Goal: Task Accomplishment & Management: Use online tool/utility

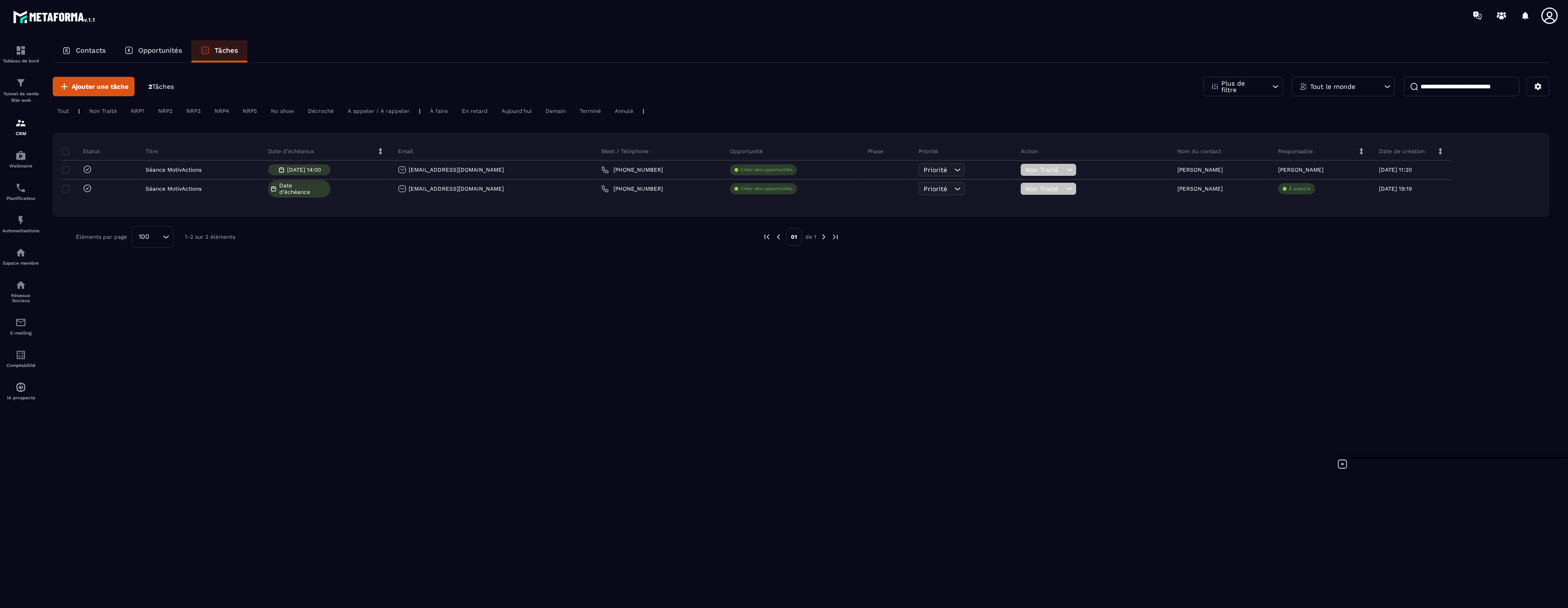
click at [172, 51] on p "Opportunités" at bounding box center [160, 50] width 44 height 8
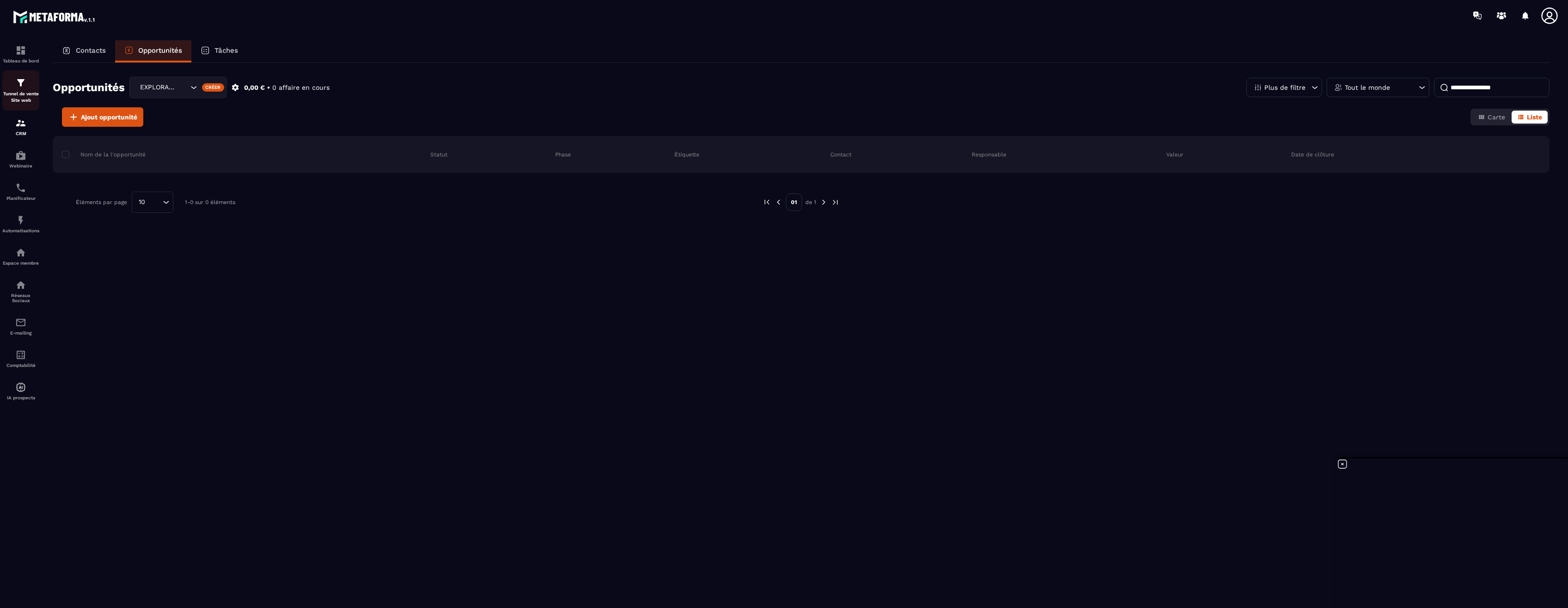
click at [25, 91] on p "Tunnel de vente Site web" at bounding box center [20, 97] width 37 height 13
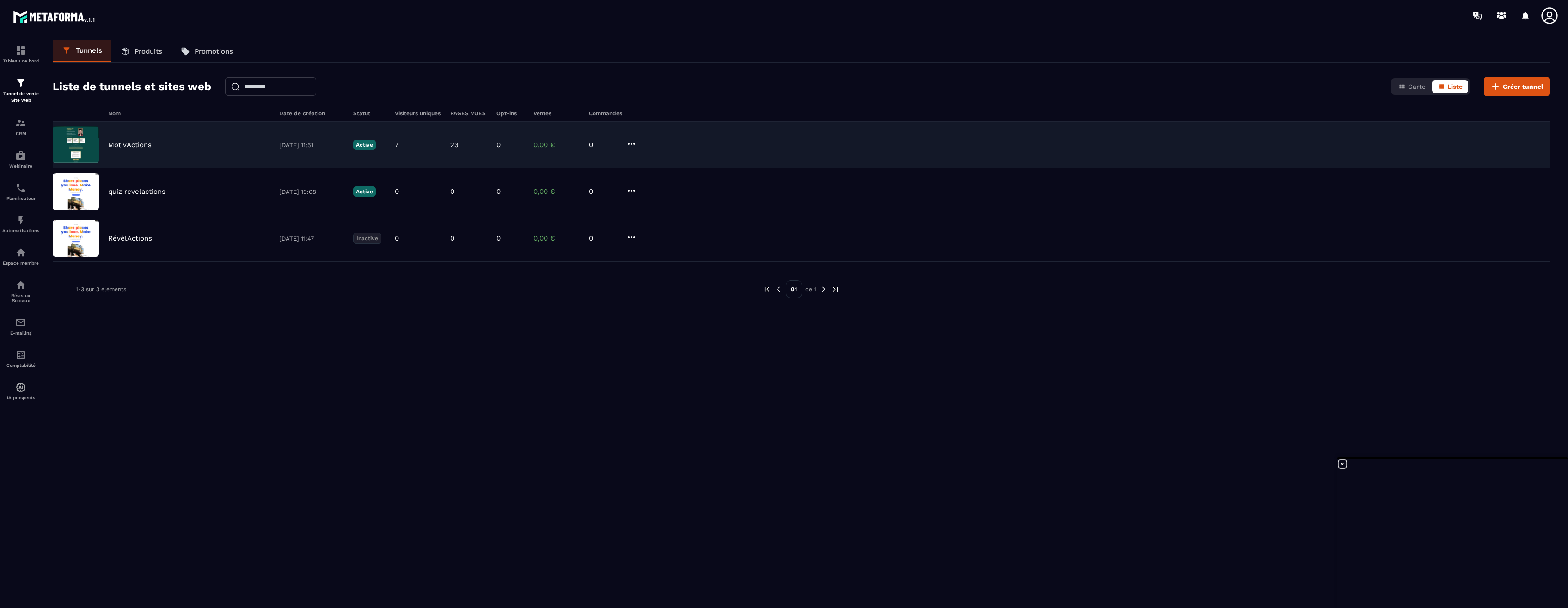
click at [131, 145] on p "MotivActions" at bounding box center [130, 145] width 43 height 8
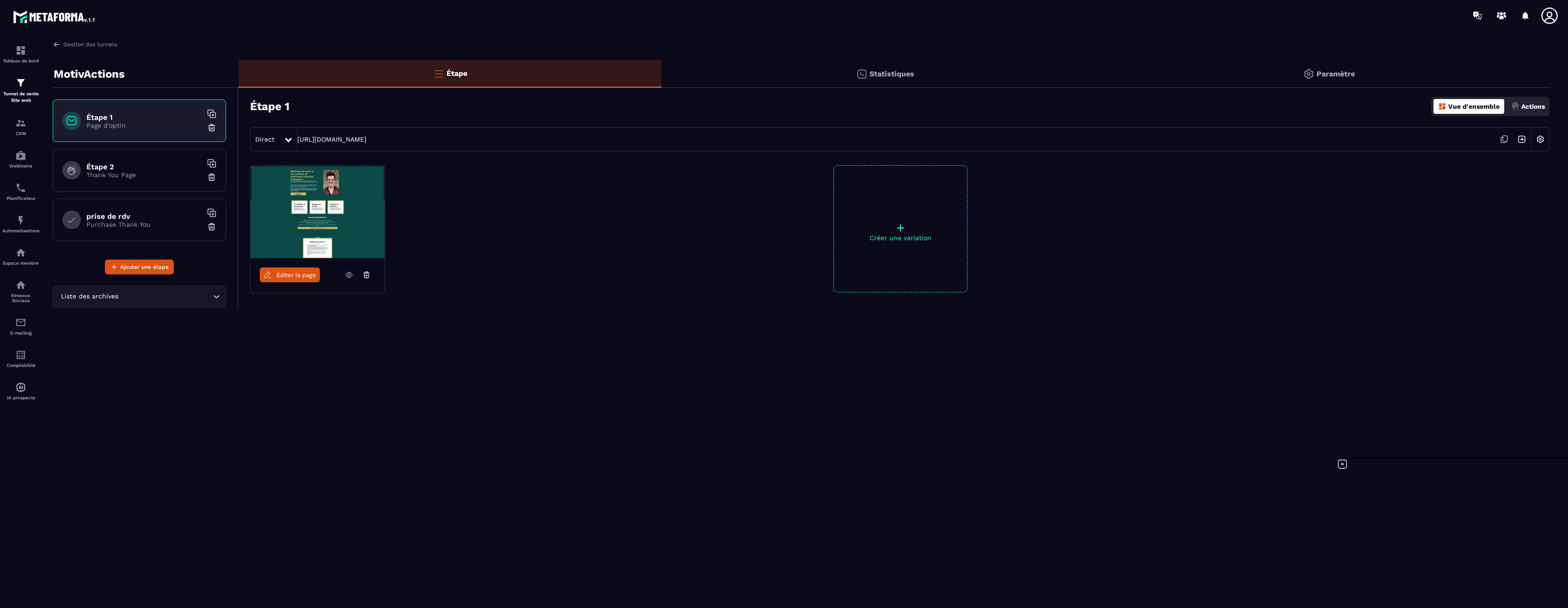
click at [1346, 72] on p "Paramètre" at bounding box center [1336, 74] width 38 height 9
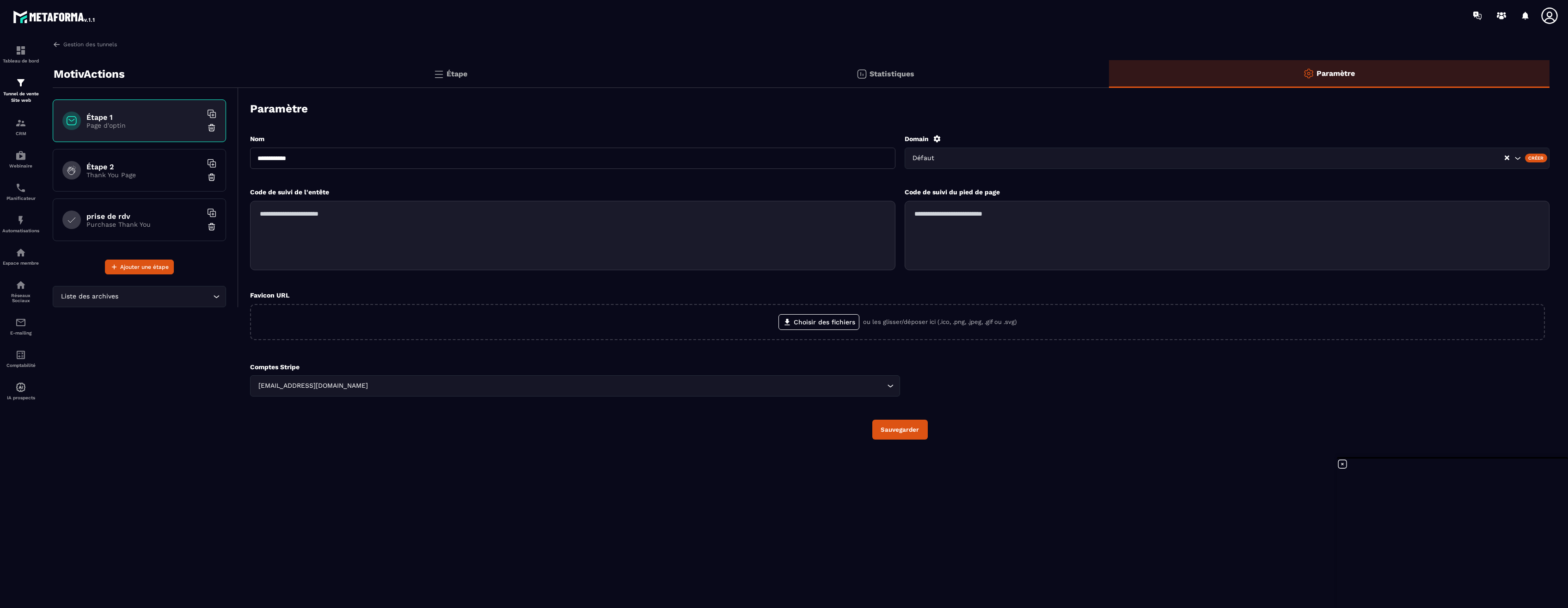
click at [873, 77] on p "Statistiques" at bounding box center [892, 74] width 45 height 9
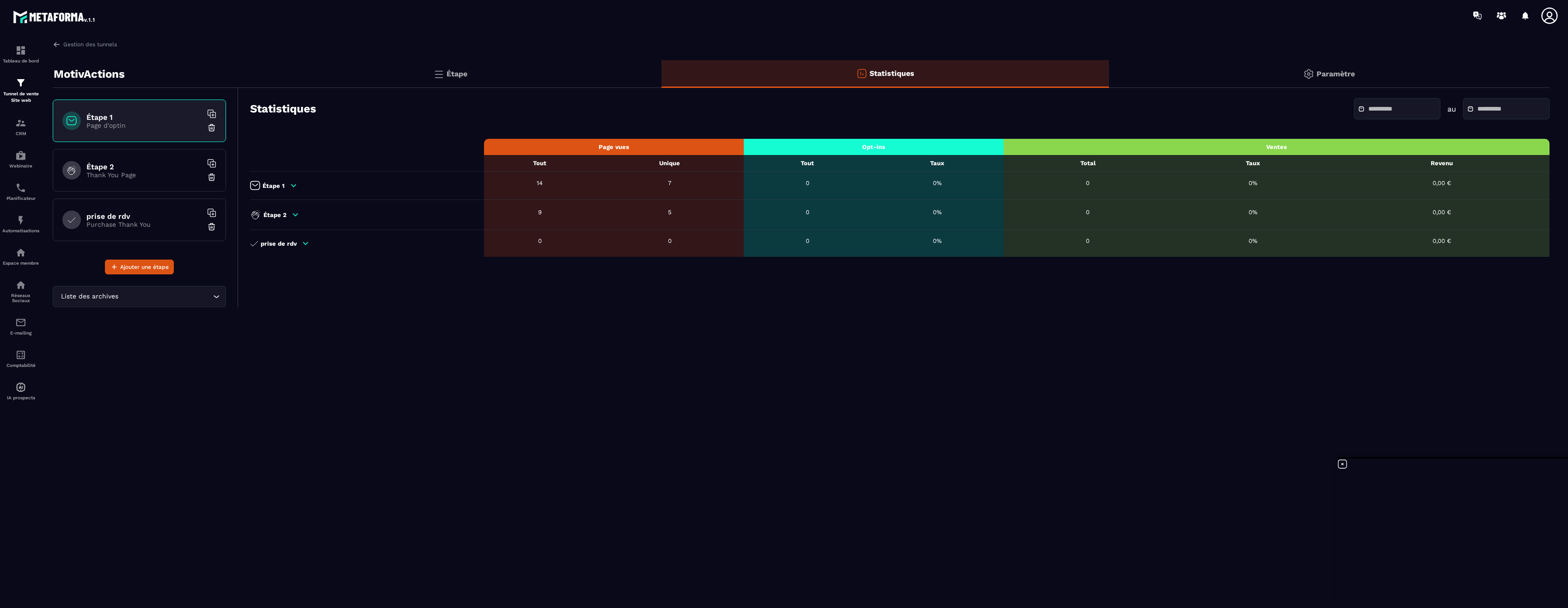
click at [459, 76] on p "Étape" at bounding box center [457, 74] width 21 height 9
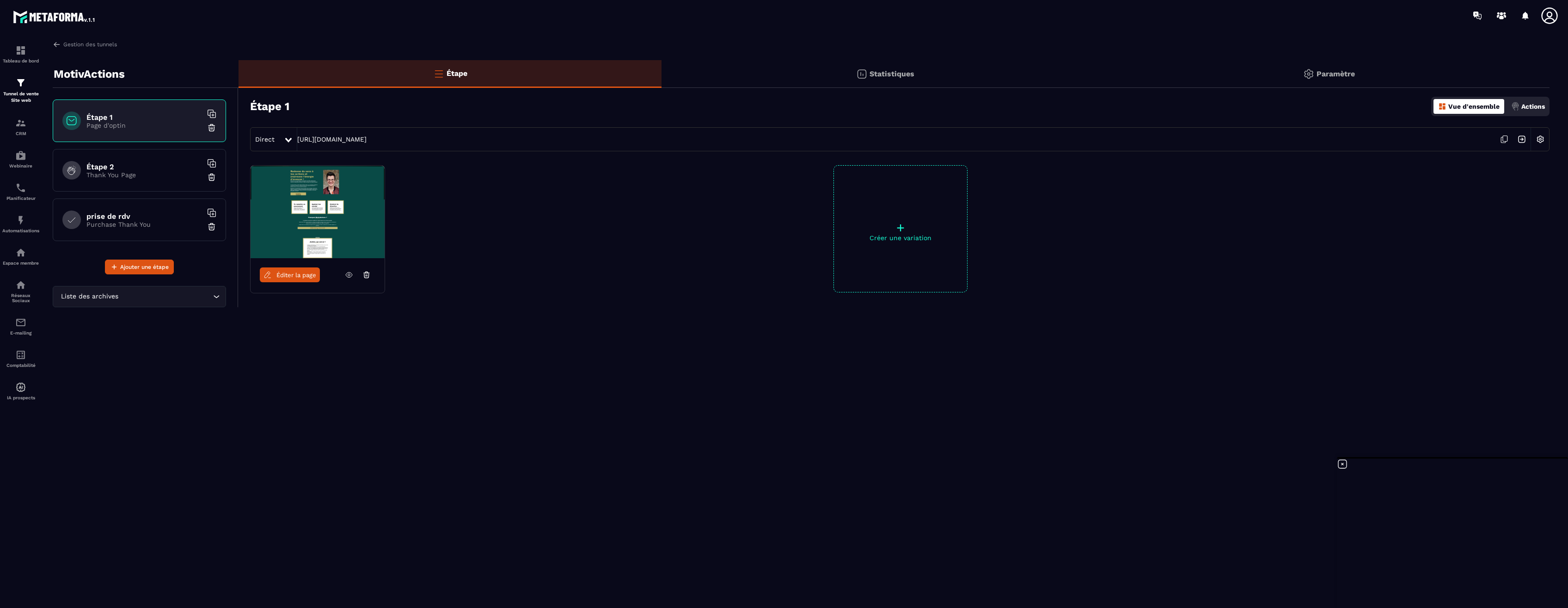
click at [118, 218] on h6 "prise de rdv" at bounding box center [144, 217] width 115 height 9
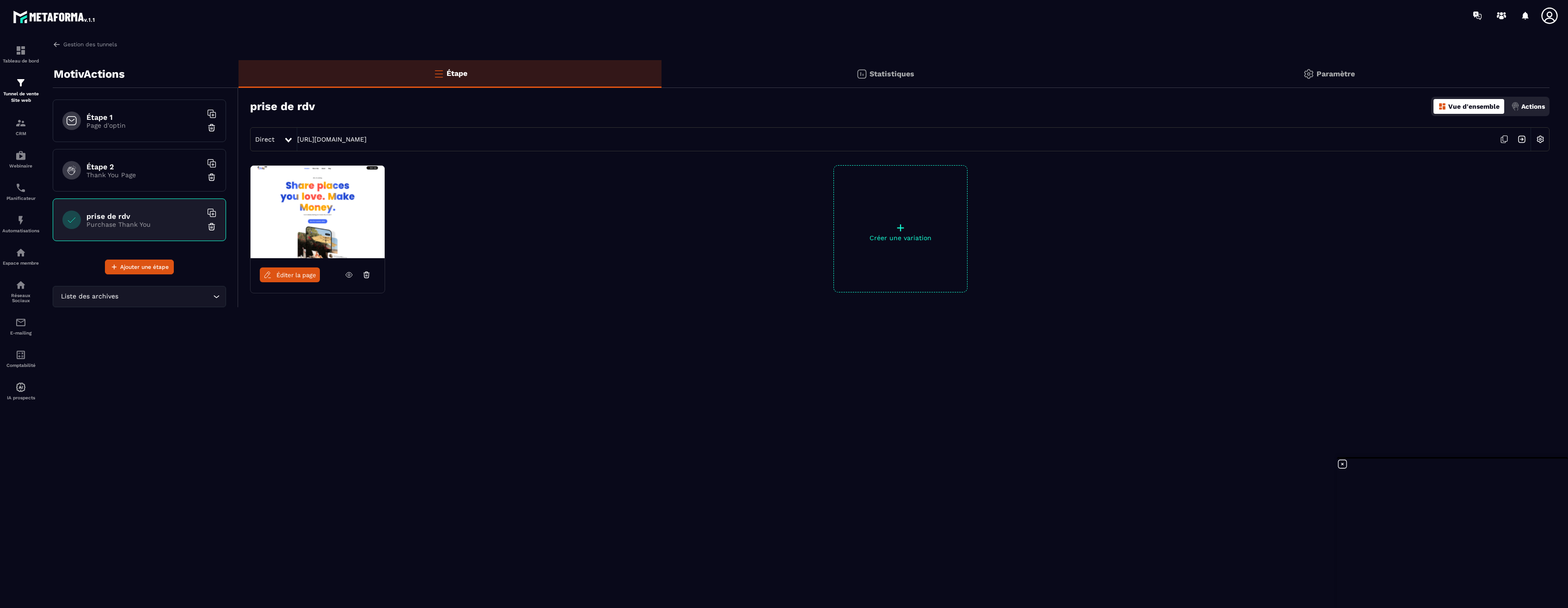
click at [119, 302] on div "Liste des archives Loading..." at bounding box center [139, 296] width 173 height 21
click at [188, 431] on div "Gestion des tunnels MotivActions Étape 1 Page d'optin Étape 2 Thank You Page pr…" at bounding box center [801, 322] width 1516 height 564
click at [106, 163] on h6 "Étape 2" at bounding box center [144, 167] width 115 height 9
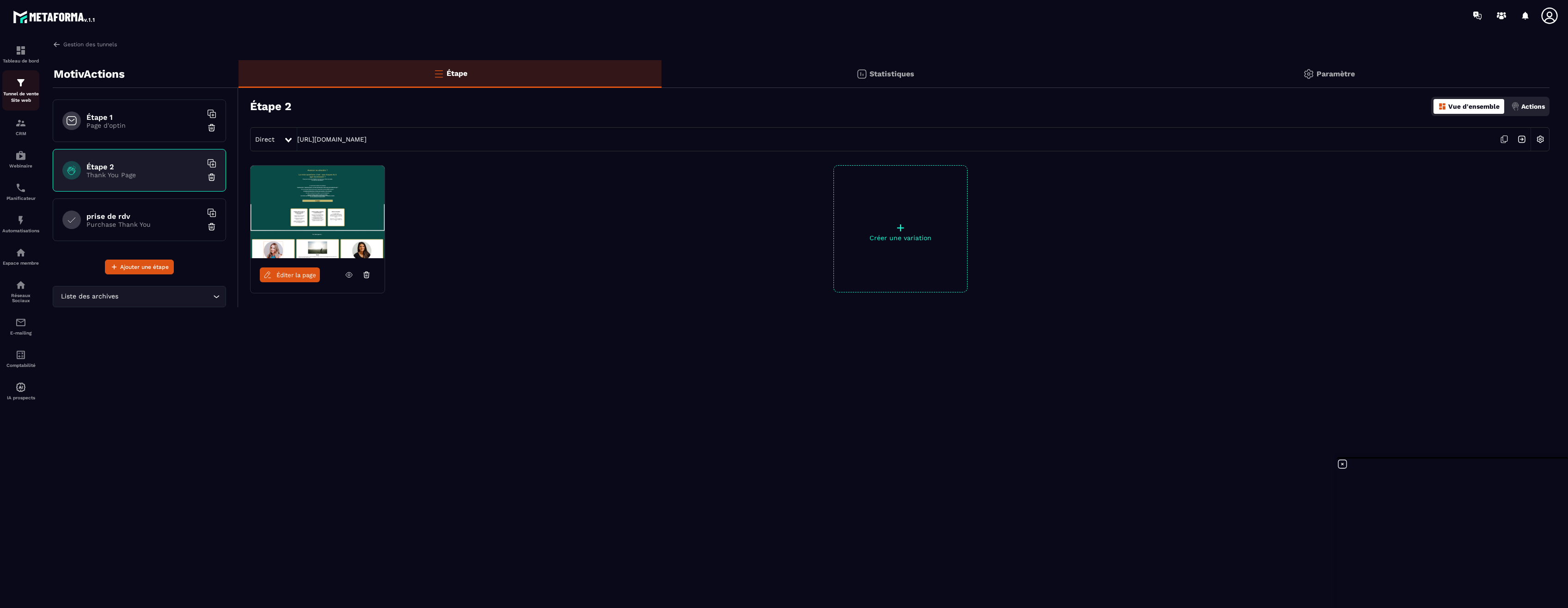
click at [17, 94] on p "Tunnel de vente Site web" at bounding box center [20, 97] width 37 height 13
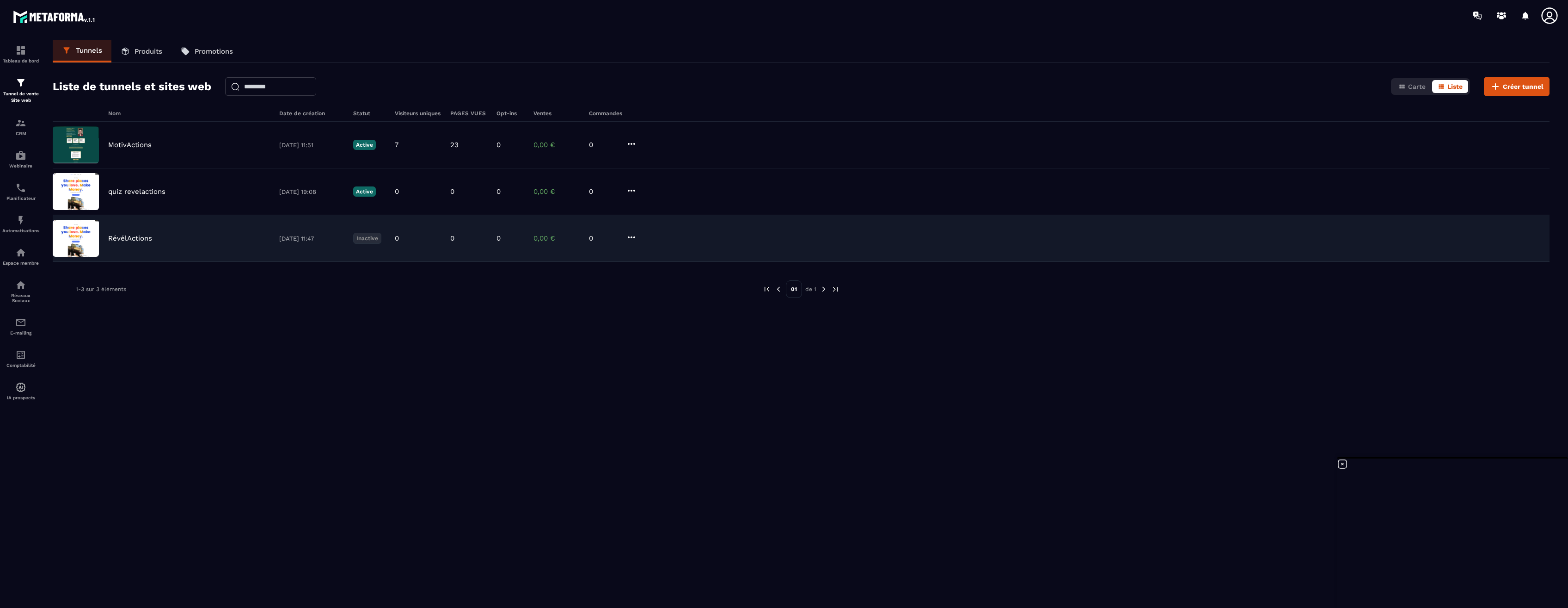
click at [127, 237] on p "RévélActions" at bounding box center [130, 238] width 44 height 8
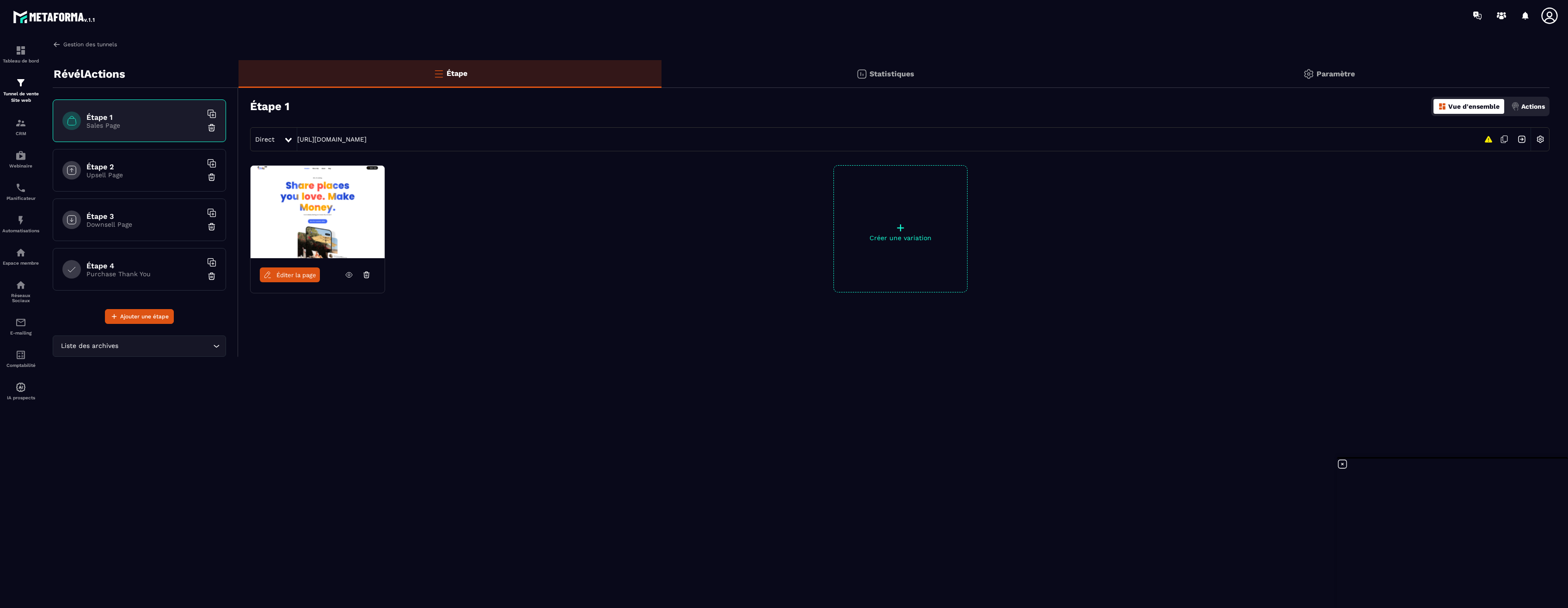
click at [55, 43] on img at bounding box center [56, 44] width 8 height 8
click at [59, 43] on img at bounding box center [56, 44] width 8 height 8
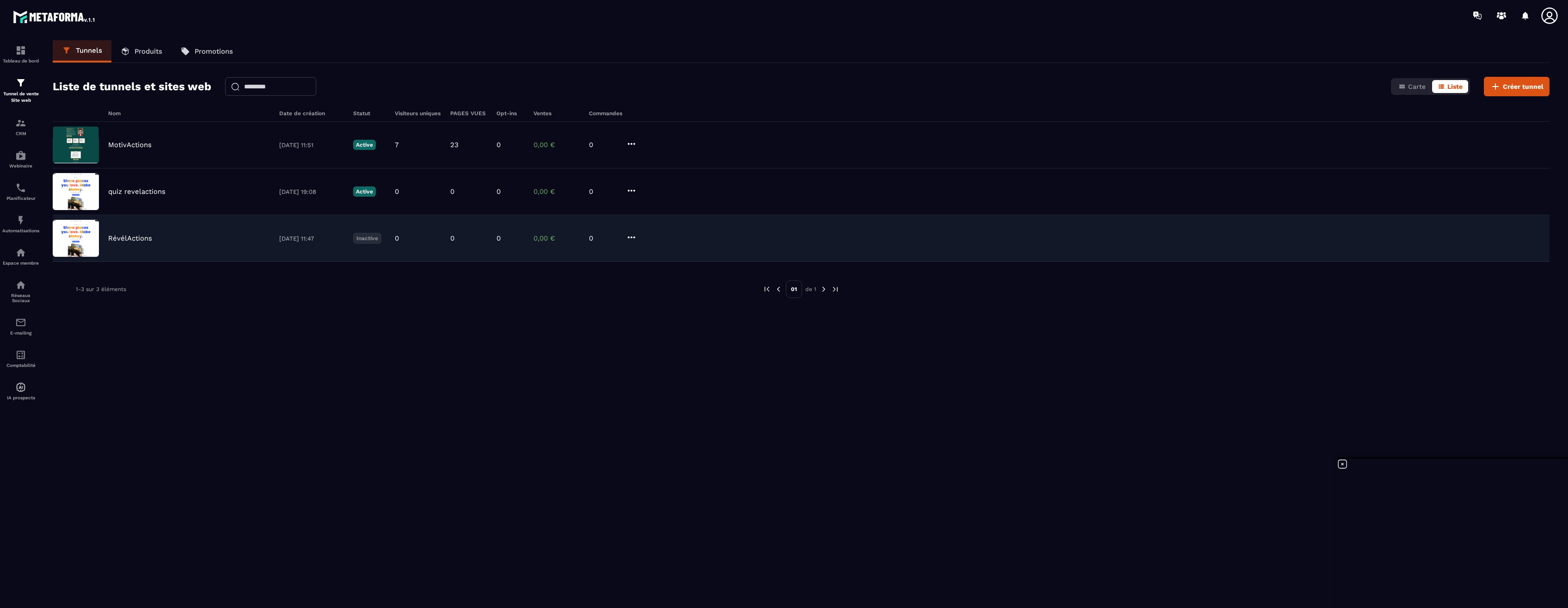
click at [634, 237] on icon at bounding box center [632, 237] width 7 height 1
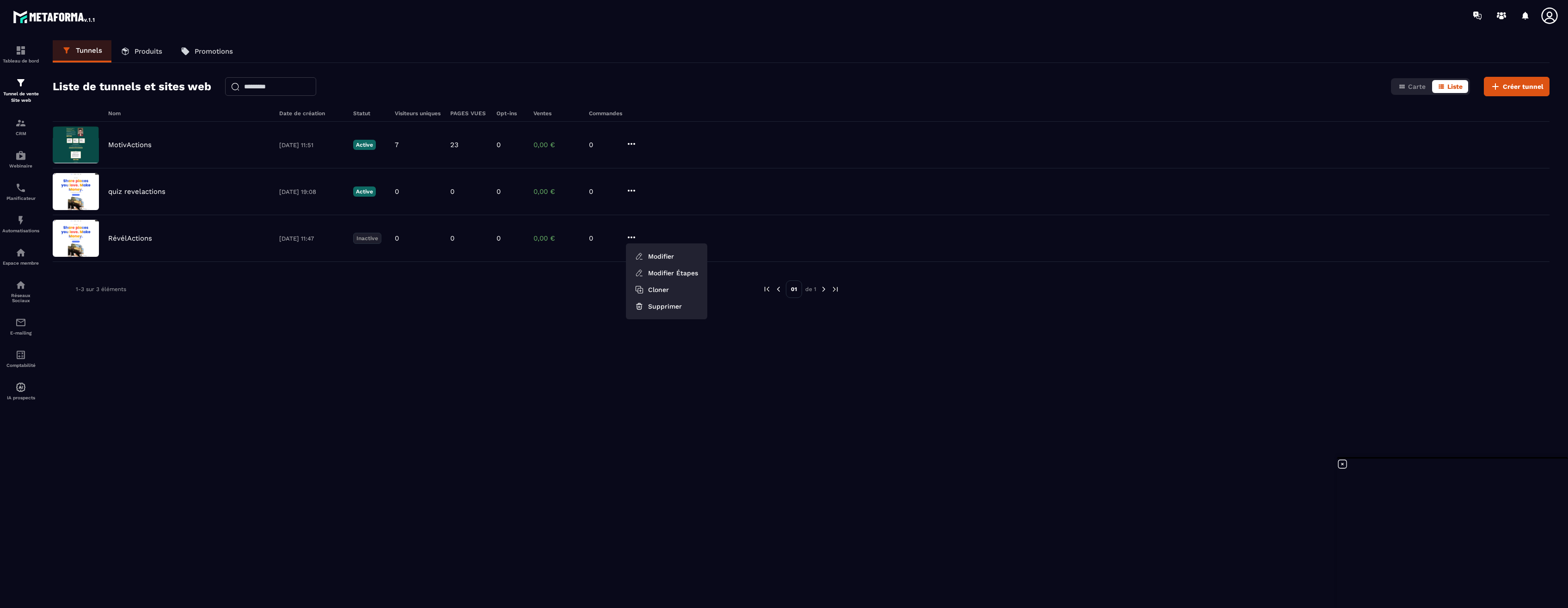
click at [584, 307] on div "Nom Date de création Statut Visiteurs uniques PAGES VUES Opt-ins Ventes Command…" at bounding box center [800, 367] width 1497 height 515
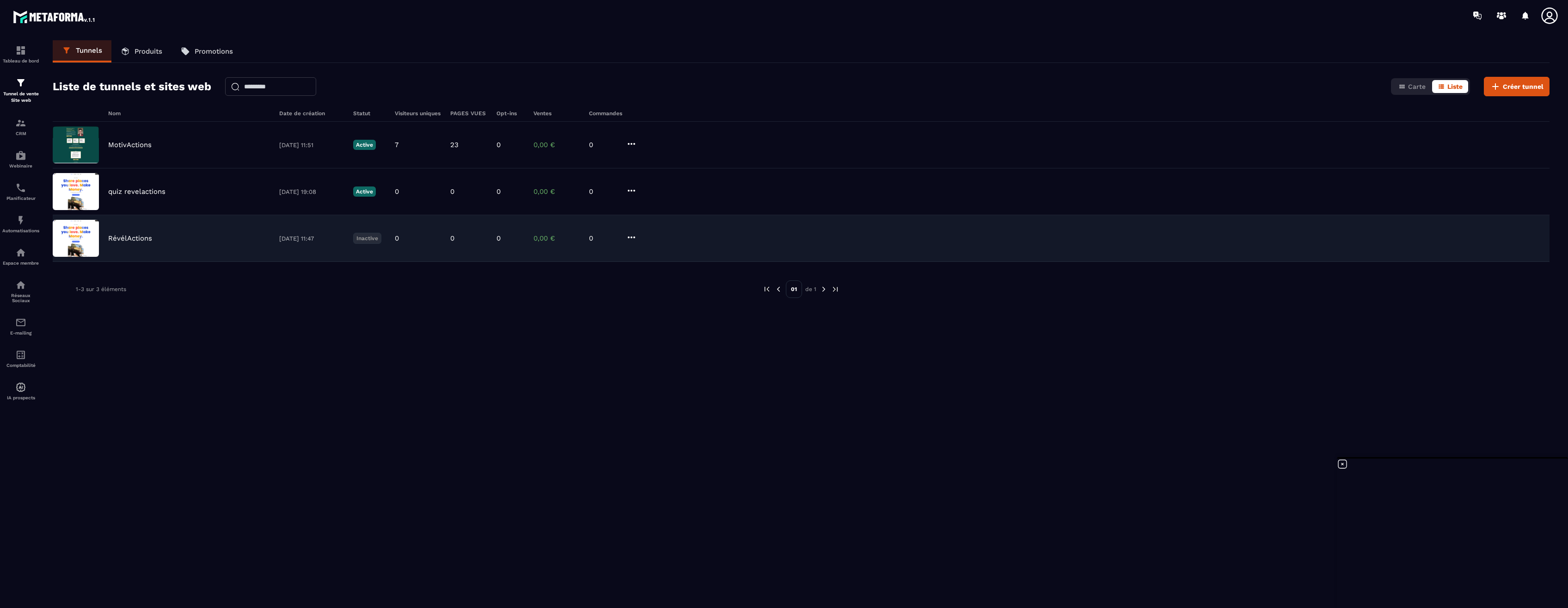
click at [636, 240] on icon at bounding box center [631, 237] width 11 height 11
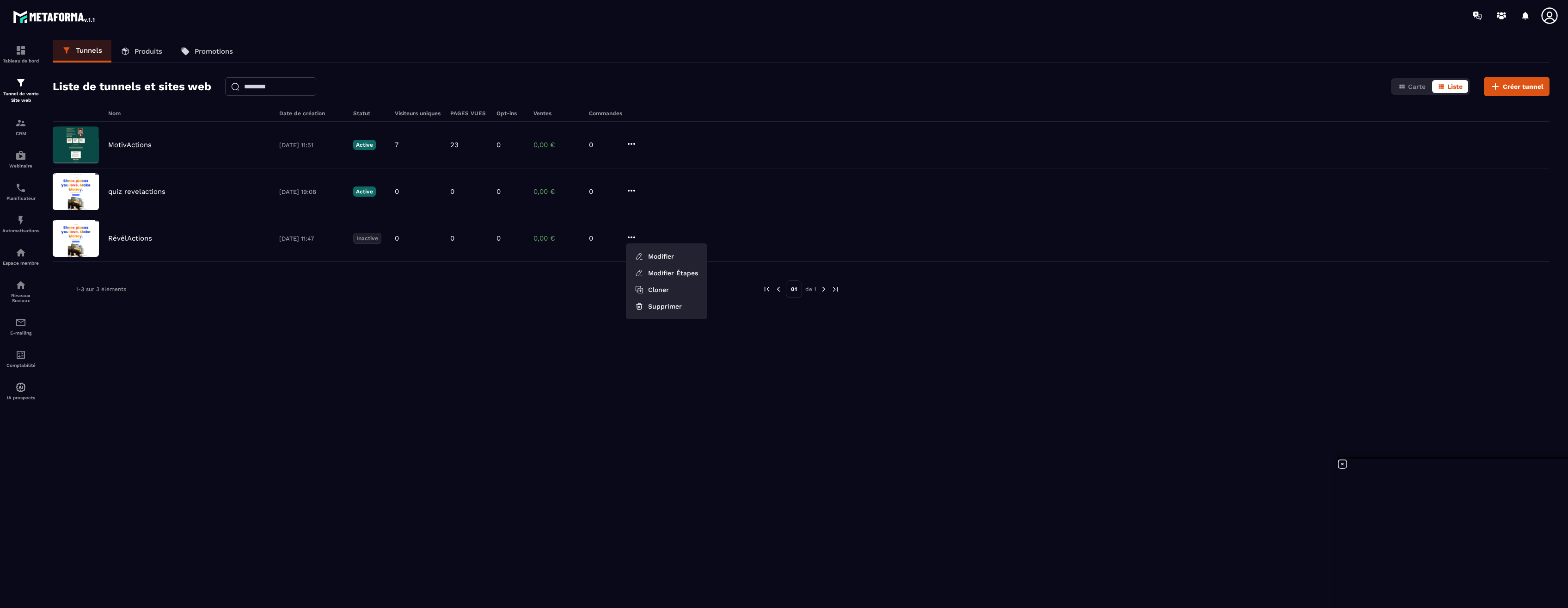
click at [237, 412] on div "Nom Date de création Statut Visiteurs uniques PAGES VUES Opt-ins Ventes Command…" at bounding box center [800, 367] width 1497 height 515
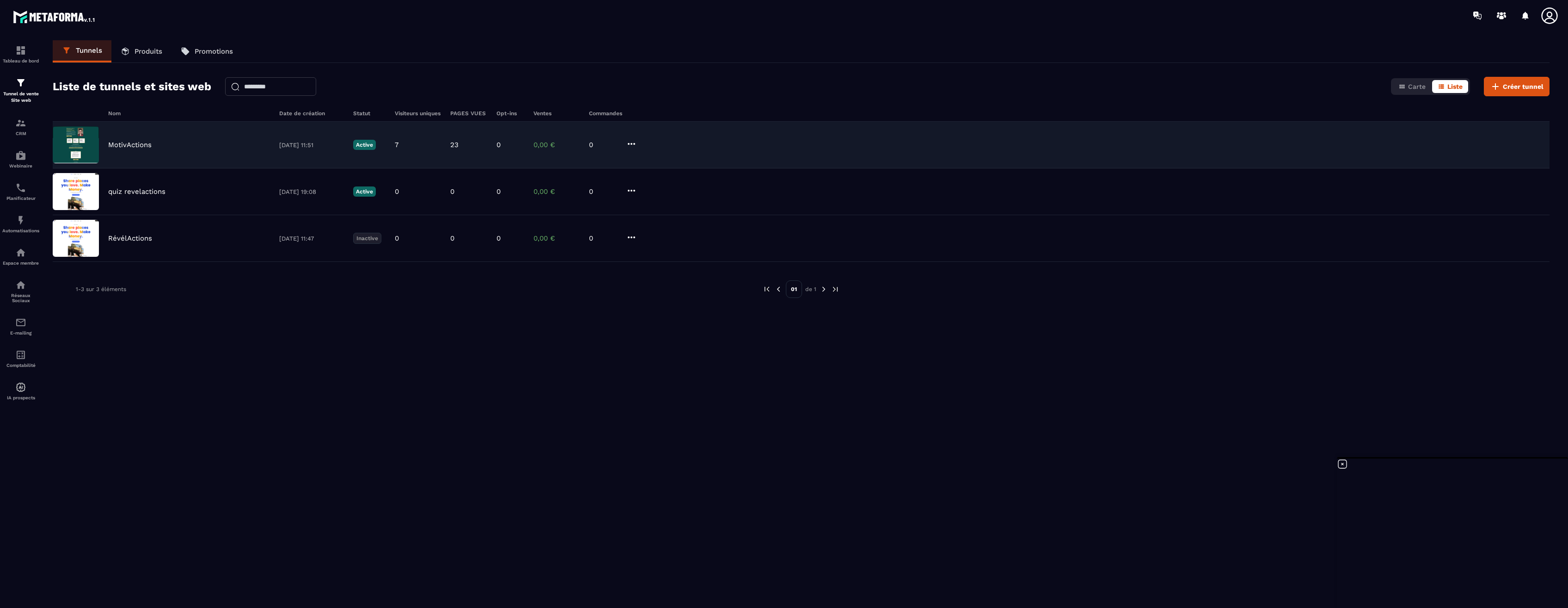
click at [134, 141] on p "MotivActions" at bounding box center [130, 145] width 43 height 8
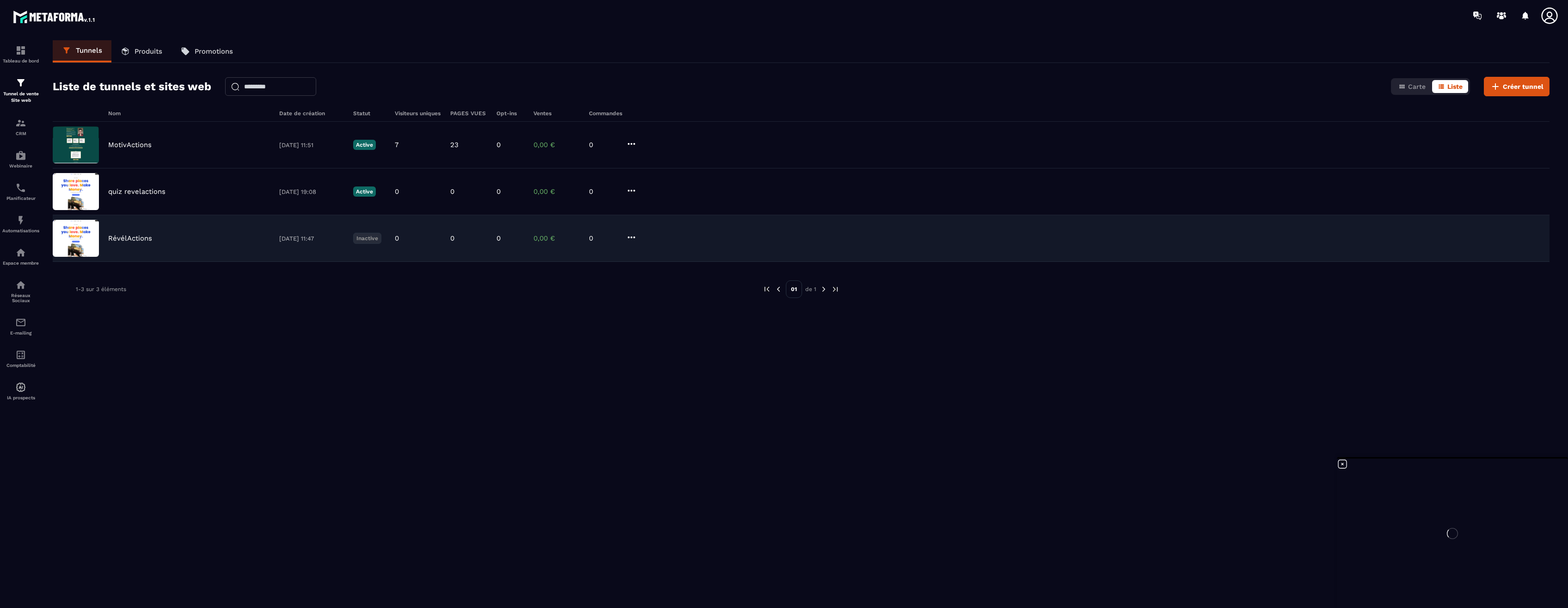
click at [139, 238] on p "RévélActions" at bounding box center [130, 238] width 44 height 8
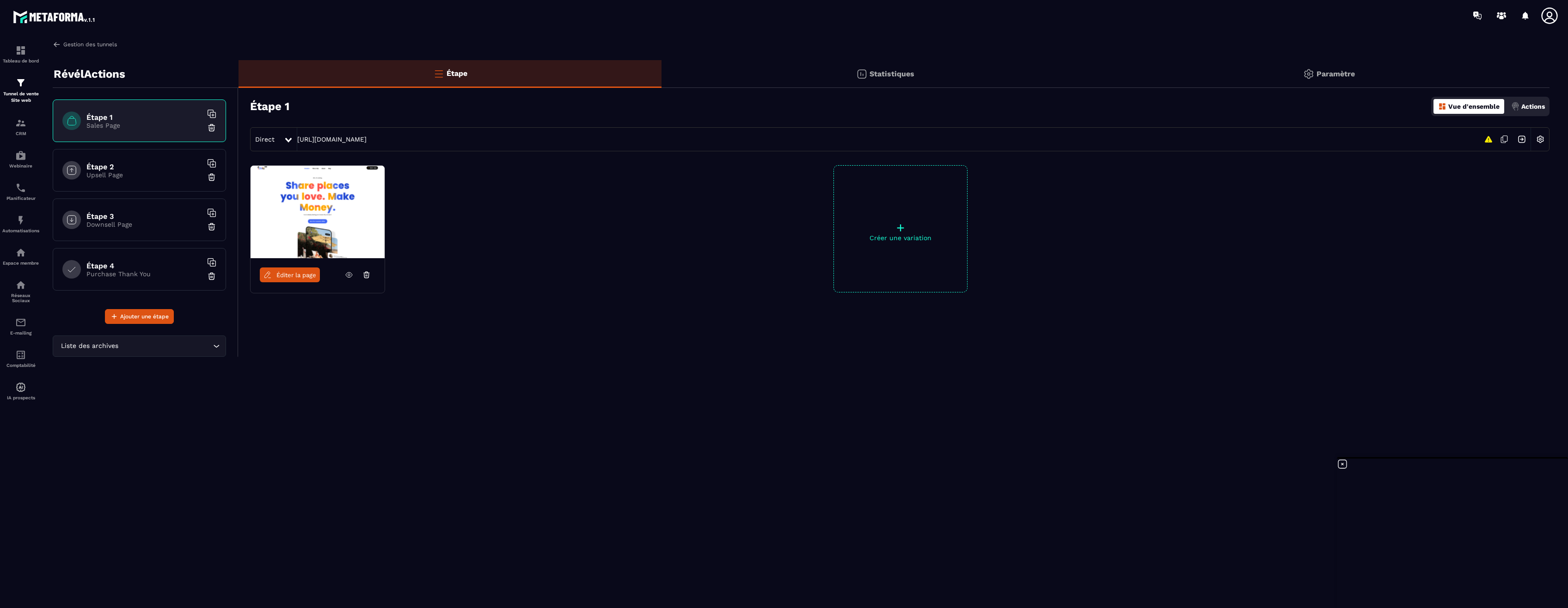
click at [58, 46] on img at bounding box center [56, 44] width 8 height 8
click at [22, 94] on p "Tunnel de vente Site web" at bounding box center [20, 97] width 37 height 13
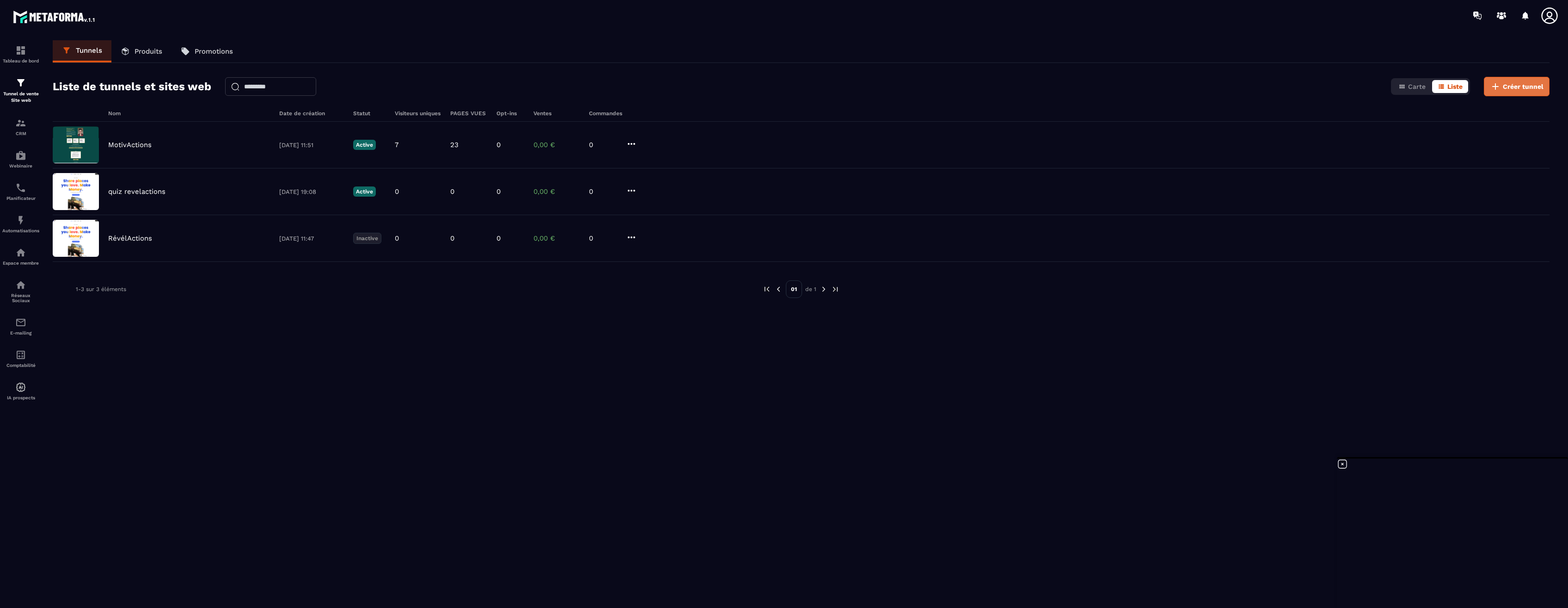
click at [1522, 88] on span "Créer tunnel" at bounding box center [1523, 86] width 40 height 9
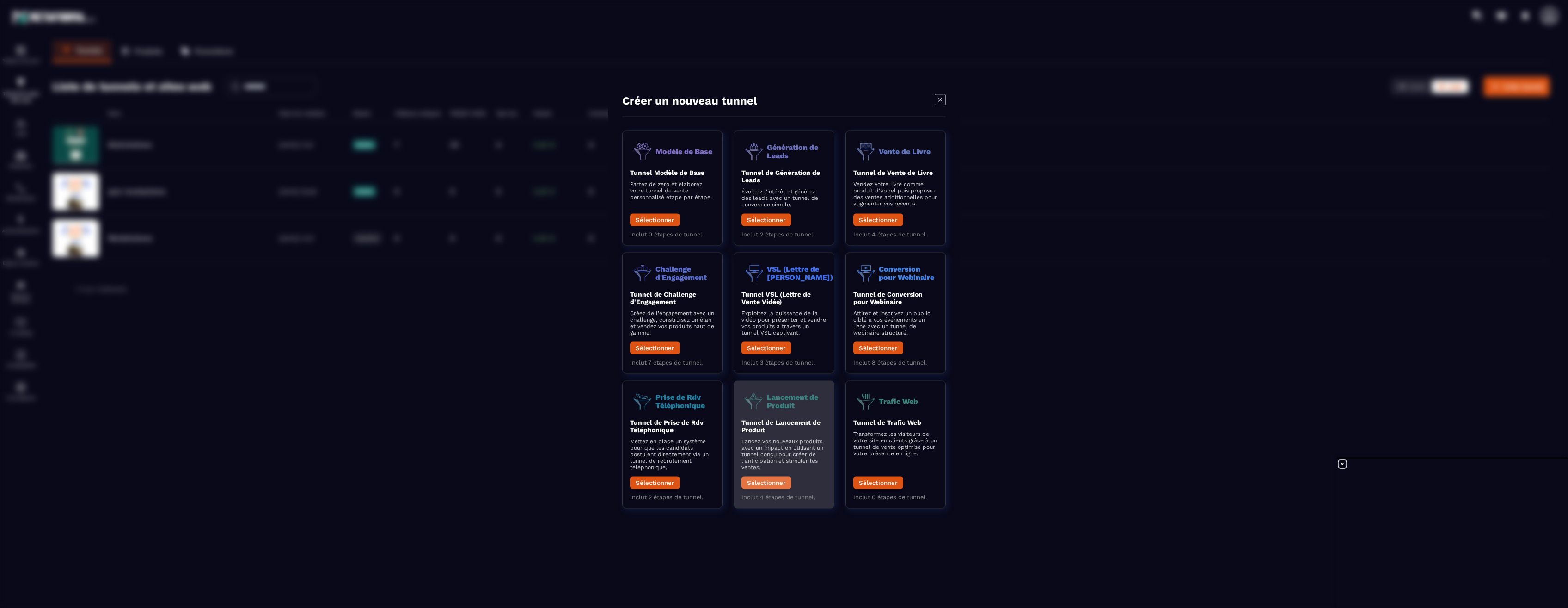
click at [773, 478] on button "Sélectionner" at bounding box center [766, 482] width 50 height 13
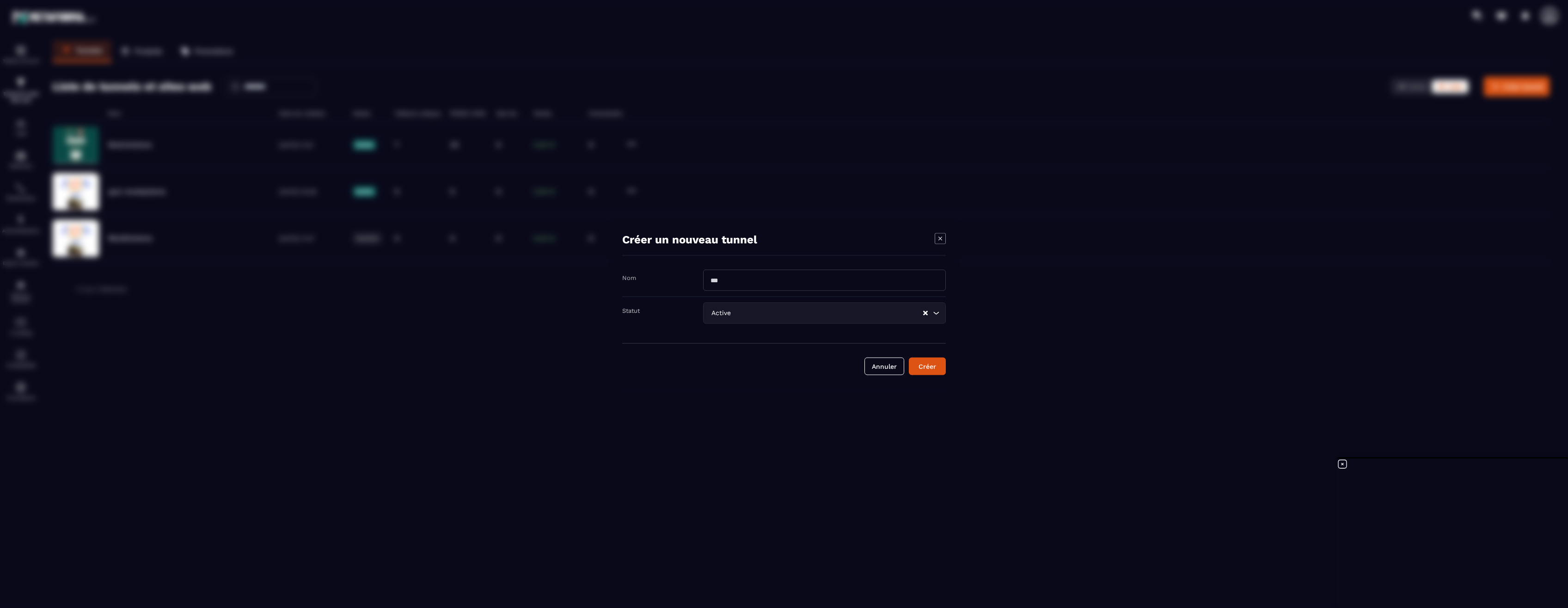
click at [758, 283] on input "Modal window" at bounding box center [824, 280] width 243 height 21
type input "**********"
click at [938, 312] on icon "Search for option" at bounding box center [936, 313] width 9 height 9
click at [747, 351] on p "Inactive" at bounding box center [824, 351] width 223 height 9
click at [936, 364] on div "Créer" at bounding box center [927, 366] width 25 height 9
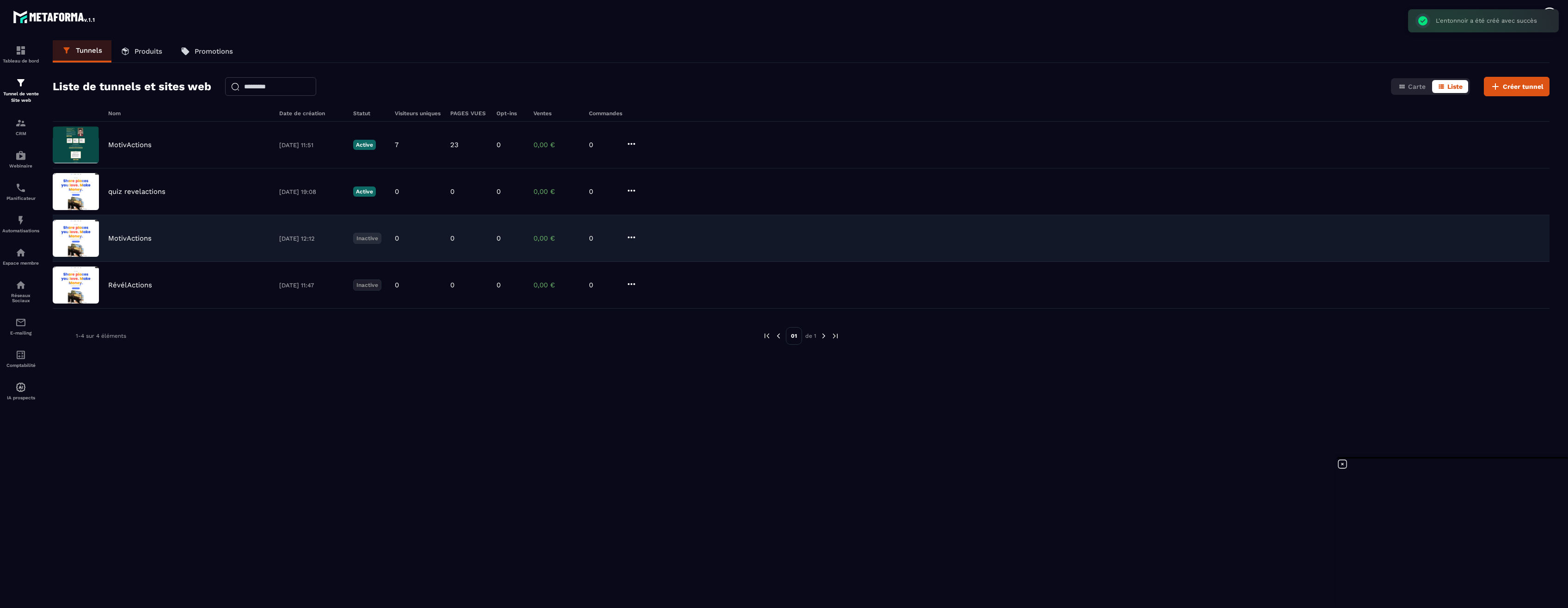
click at [125, 237] on p "MotivActions" at bounding box center [130, 238] width 43 height 8
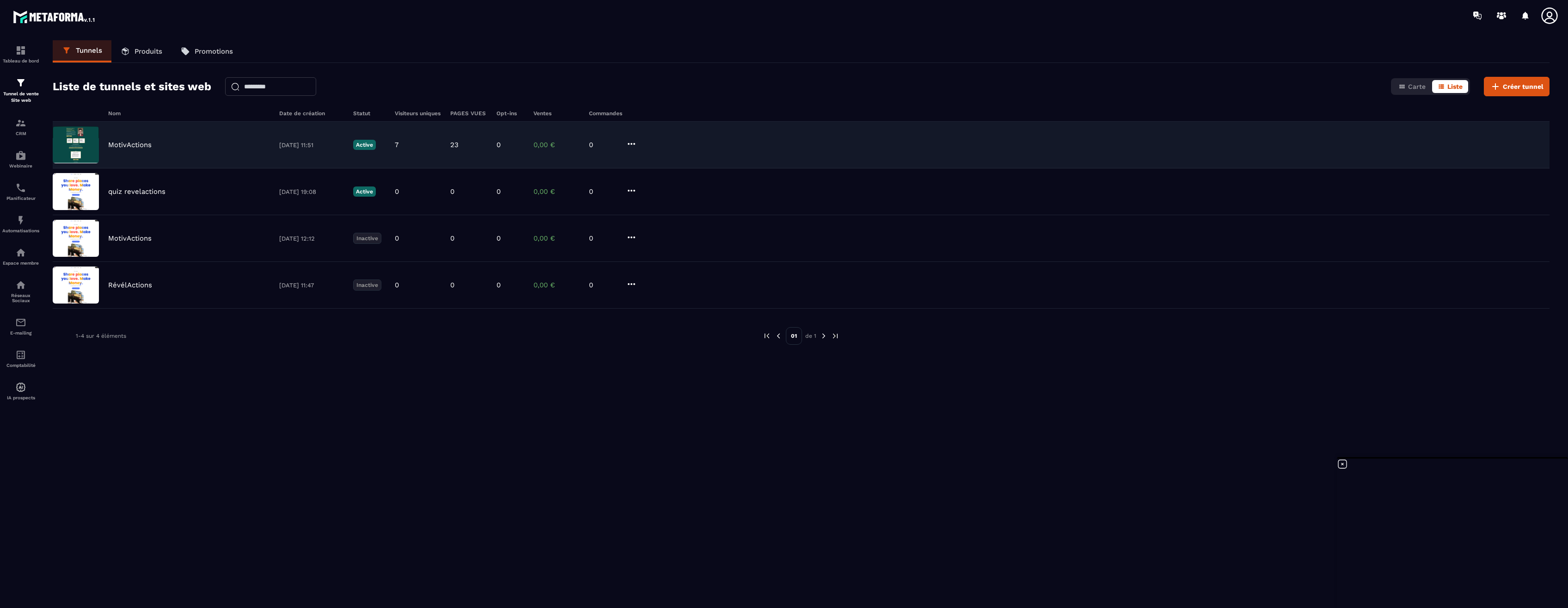
click at [134, 146] on p "MotivActions" at bounding box center [130, 145] width 43 height 8
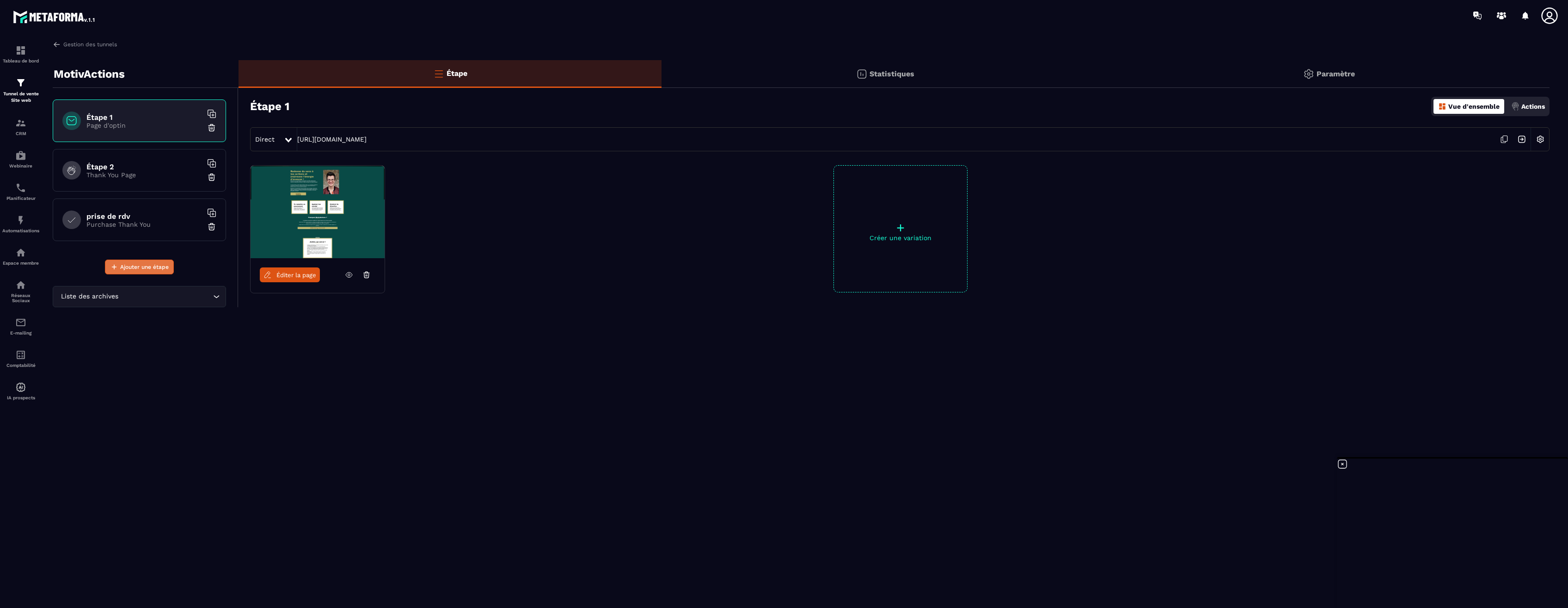
click at [156, 269] on span "Ajouter une étape" at bounding box center [144, 267] width 49 height 9
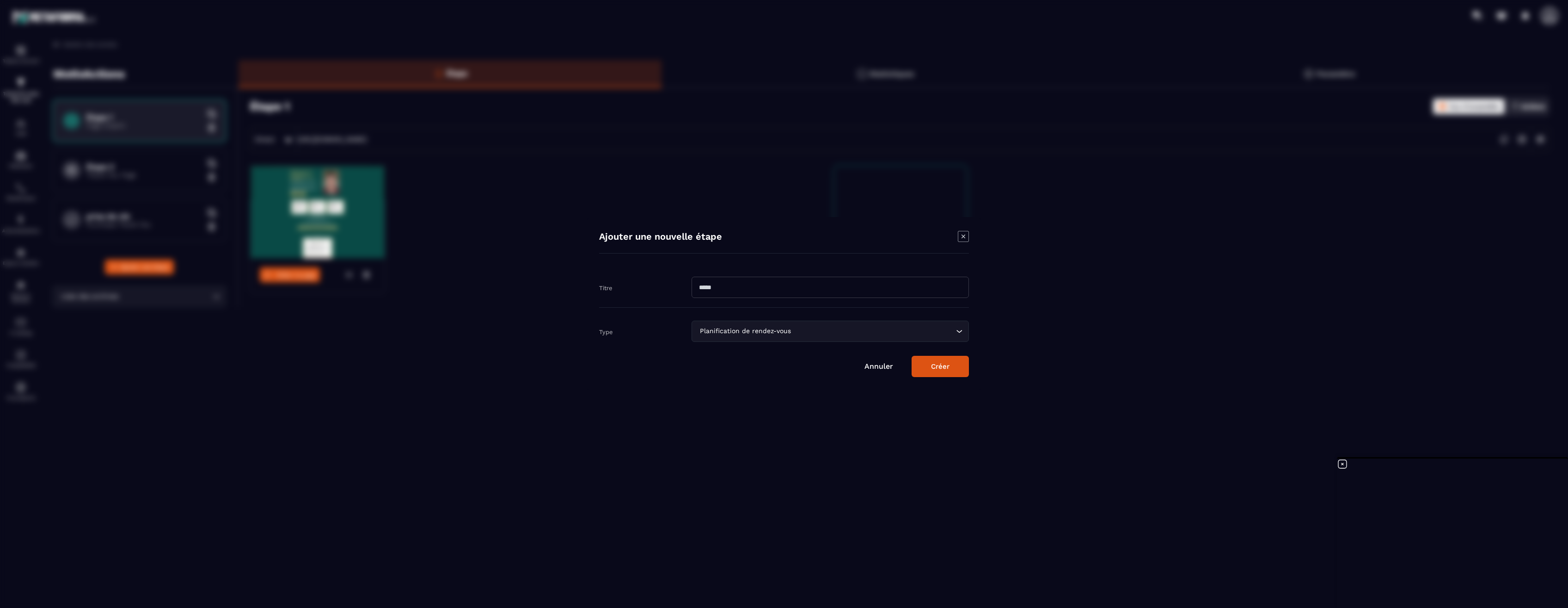
click at [794, 333] on input "Search for option" at bounding box center [873, 331] width 161 height 10
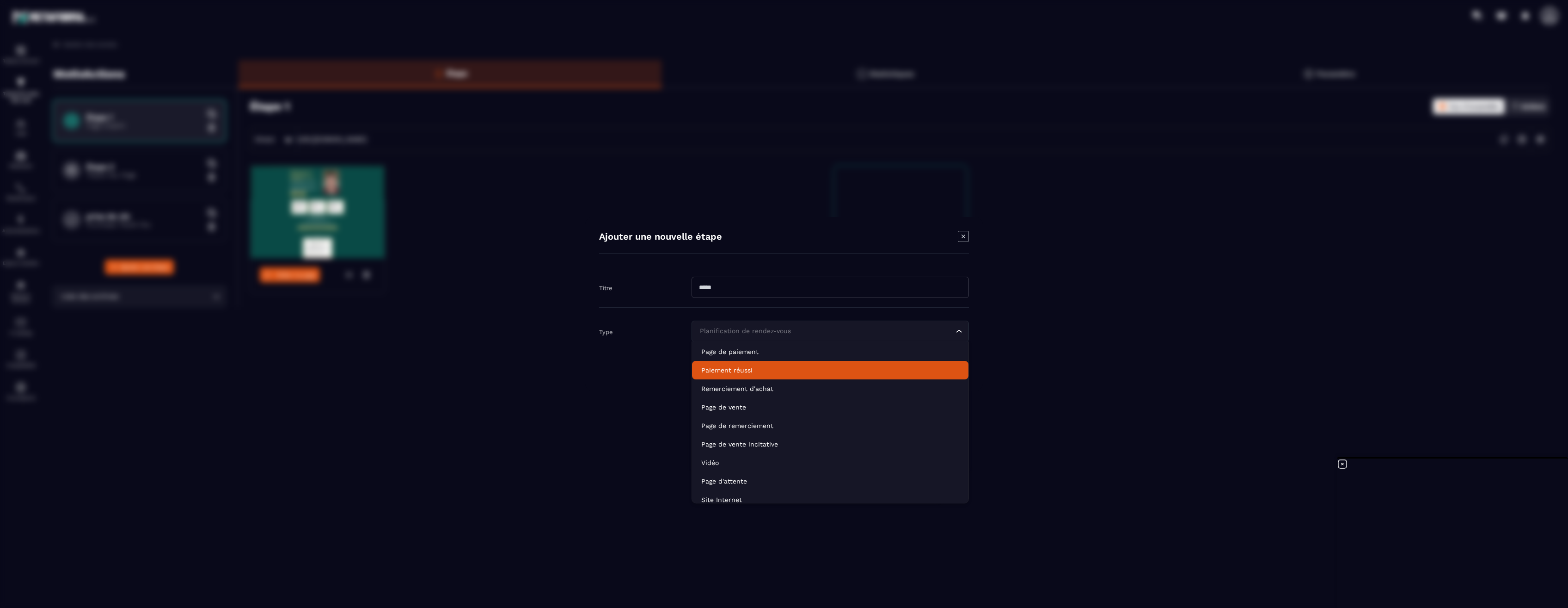
scroll to position [65, 0]
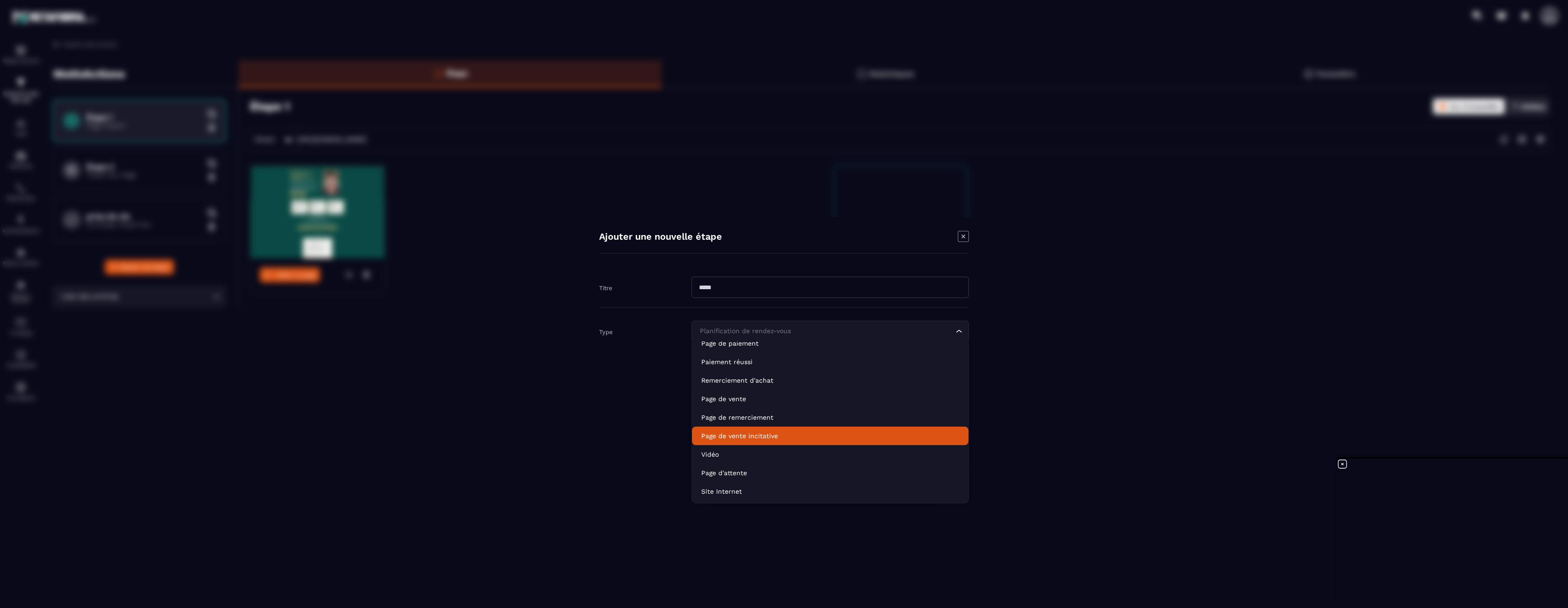
click at [571, 436] on div "Modal window" at bounding box center [784, 304] width 1568 height 608
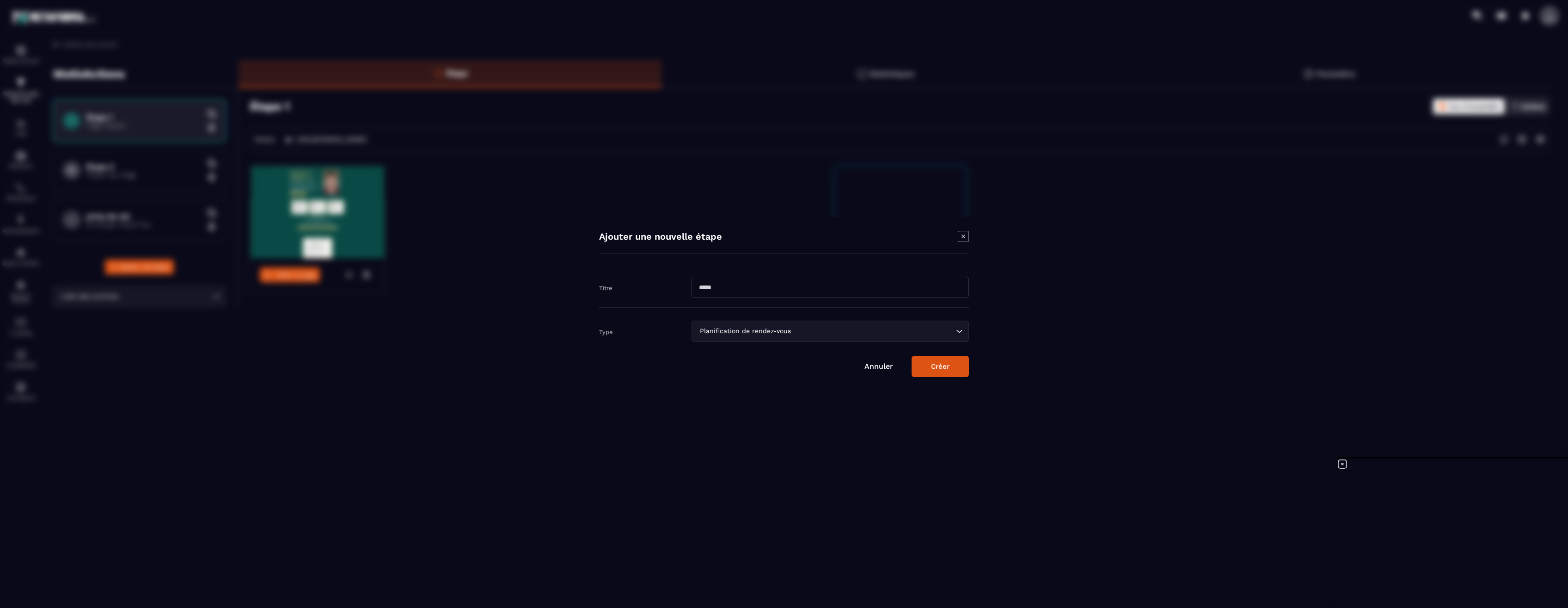
click at [519, 305] on div "Modal window" at bounding box center [784, 304] width 1568 height 608
click at [964, 237] on icon "Modal window" at bounding box center [963, 236] width 11 height 11
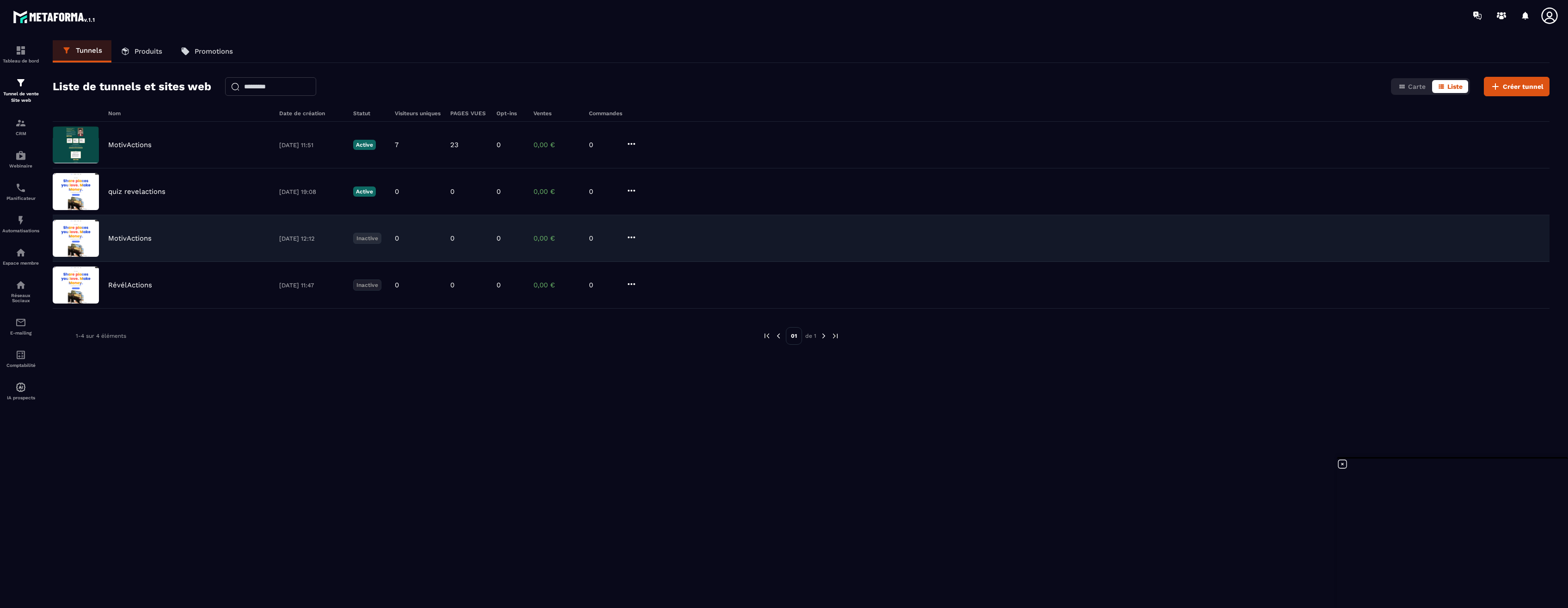
click at [124, 238] on p "MotivActions" at bounding box center [130, 238] width 43 height 8
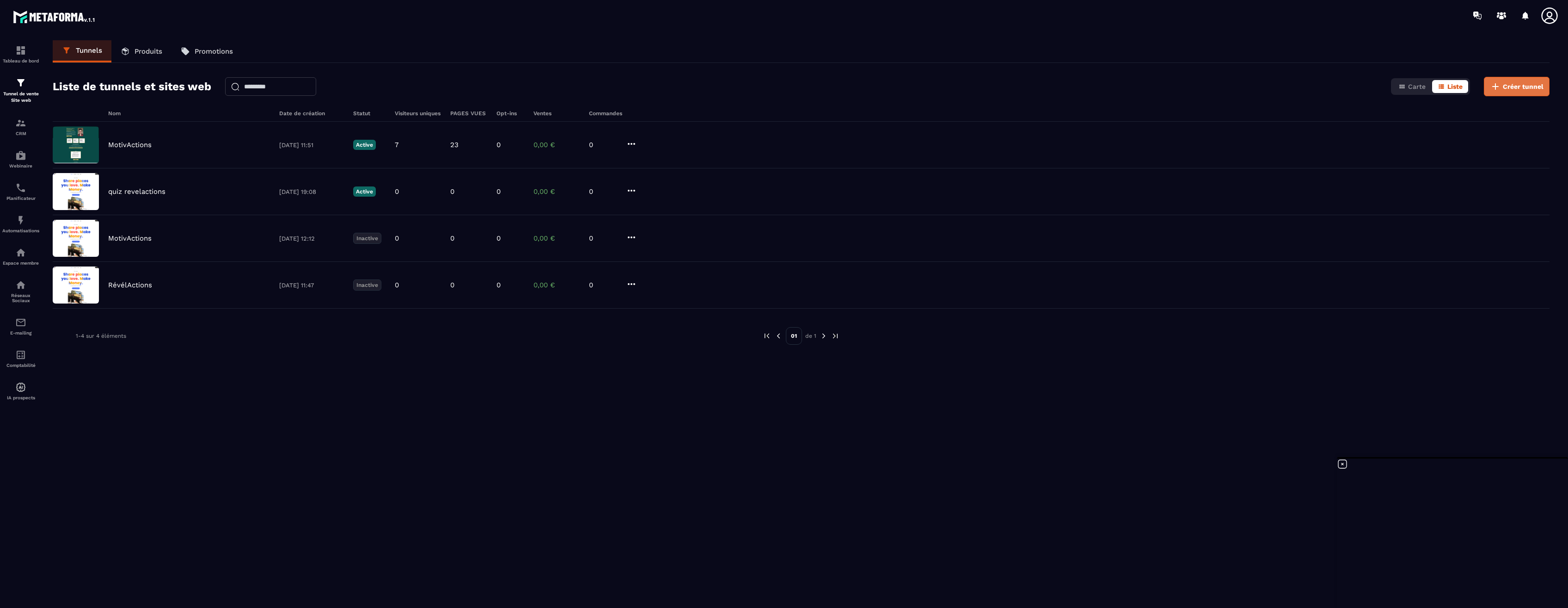
click at [1497, 84] on icon at bounding box center [1495, 86] width 7 height 7
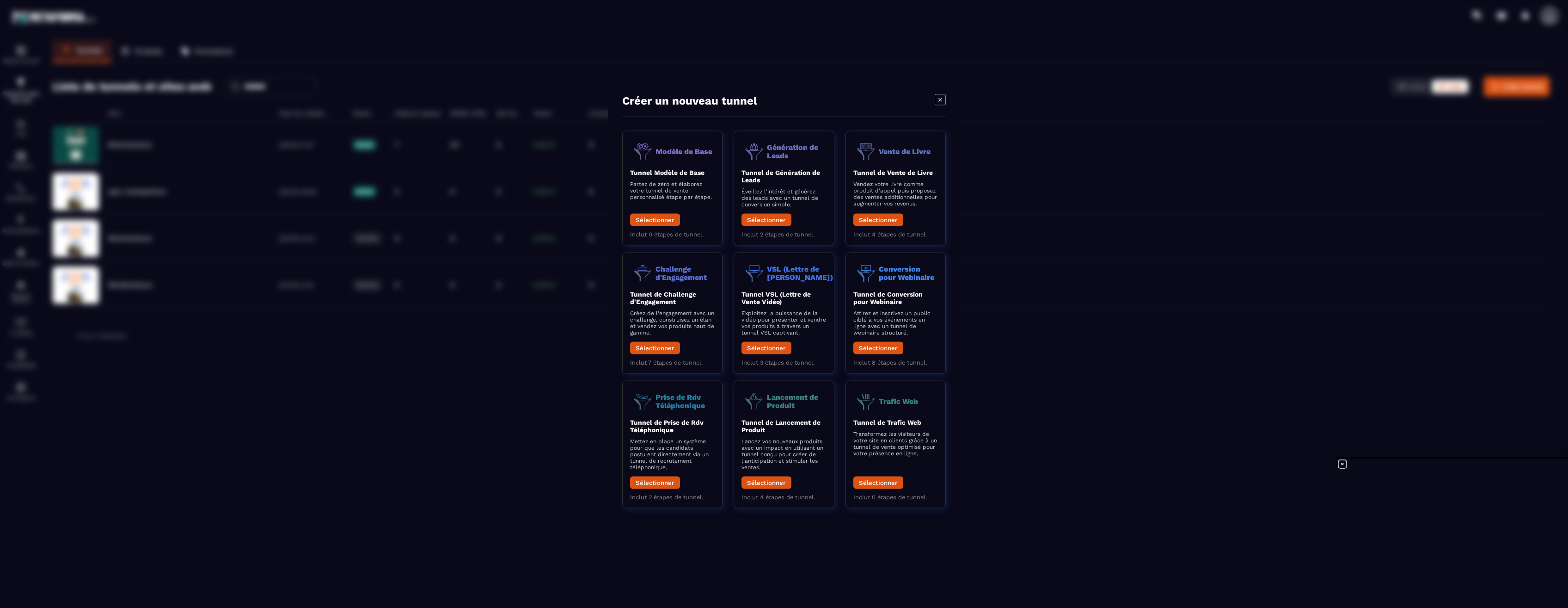
click at [465, 473] on div "Modal window" at bounding box center [784, 304] width 1568 height 608
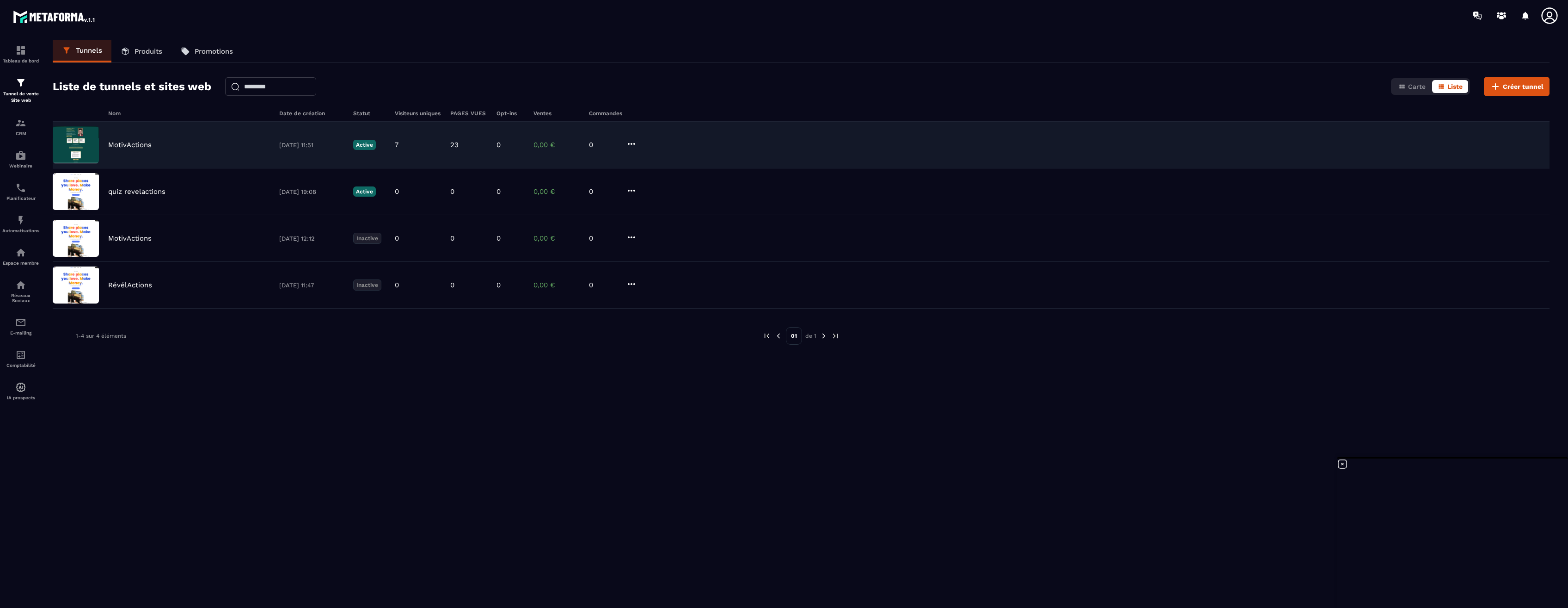
click at [148, 143] on p "MotivActions" at bounding box center [130, 145] width 43 height 8
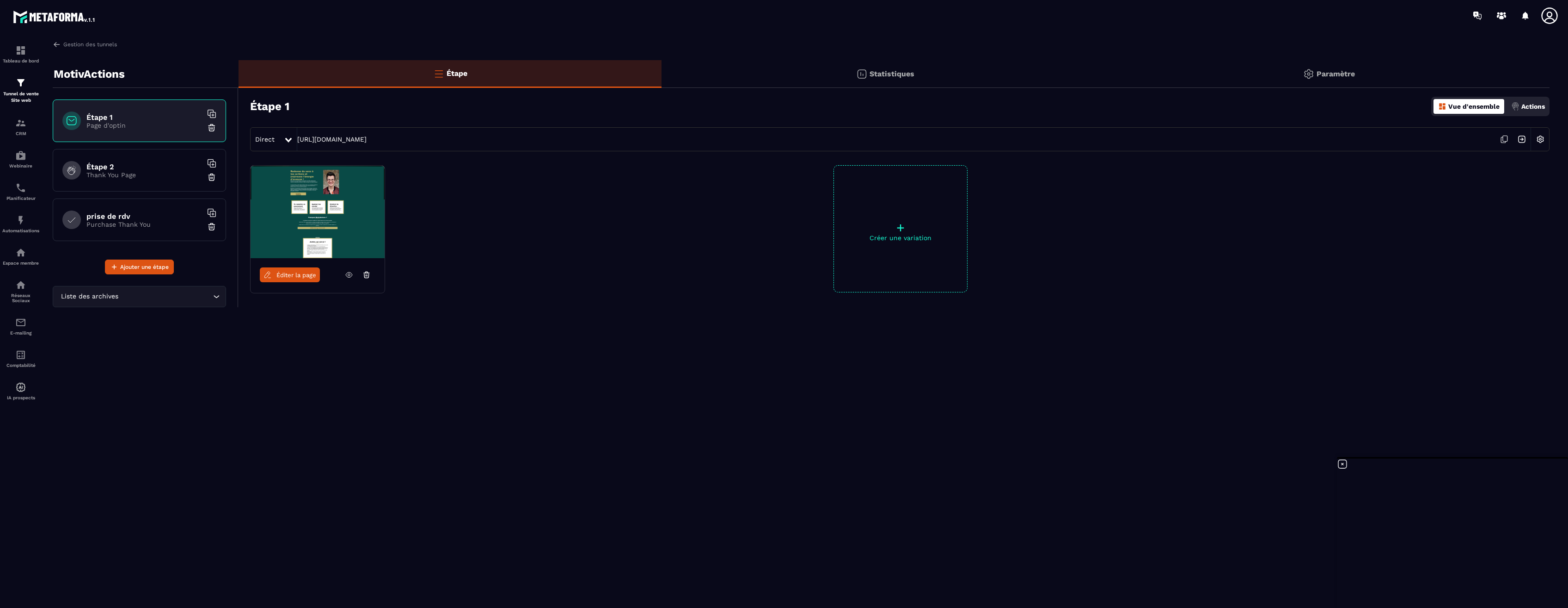
click at [292, 276] on span "Éditer la page" at bounding box center [296, 274] width 40 height 7
click at [1501, 141] on icon at bounding box center [1504, 139] width 4 height 5
click at [1522, 141] on img at bounding box center [1522, 139] width 17 height 17
click at [1540, 139] on img at bounding box center [1540, 139] width 17 height 17
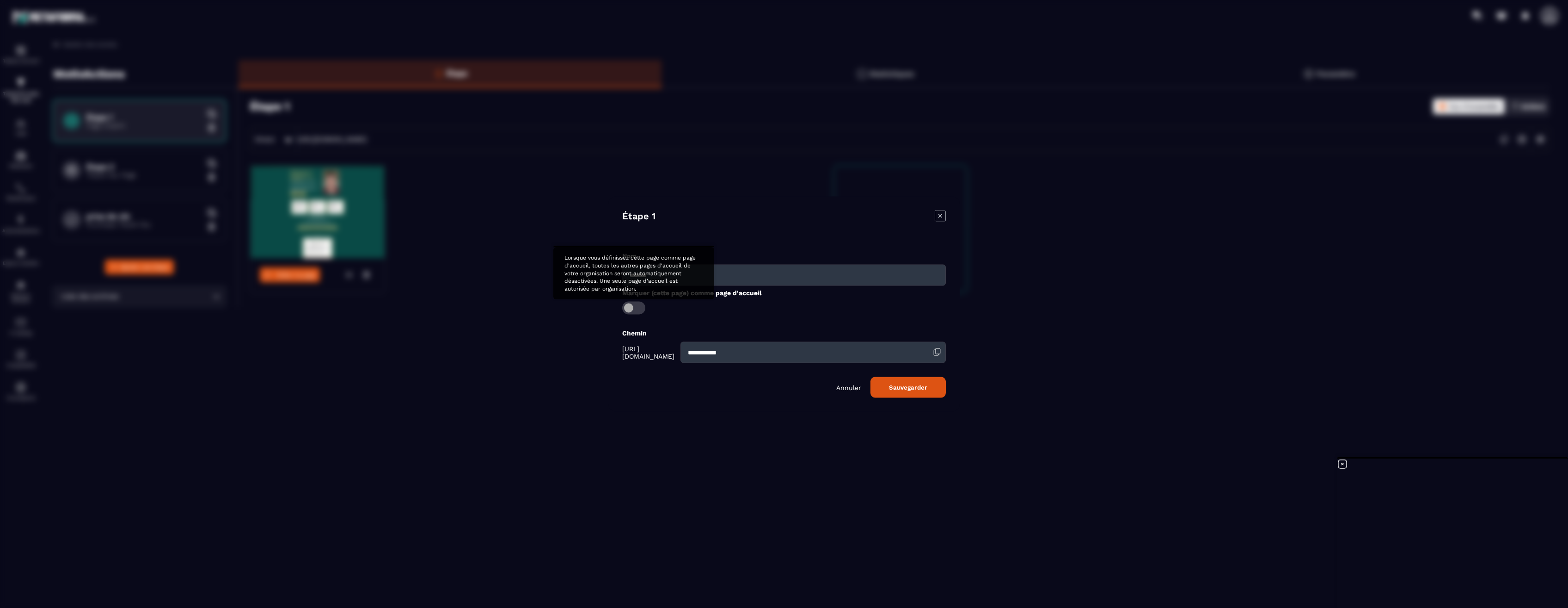
click at [632, 307] on span "Modal window" at bounding box center [633, 307] width 23 height 13
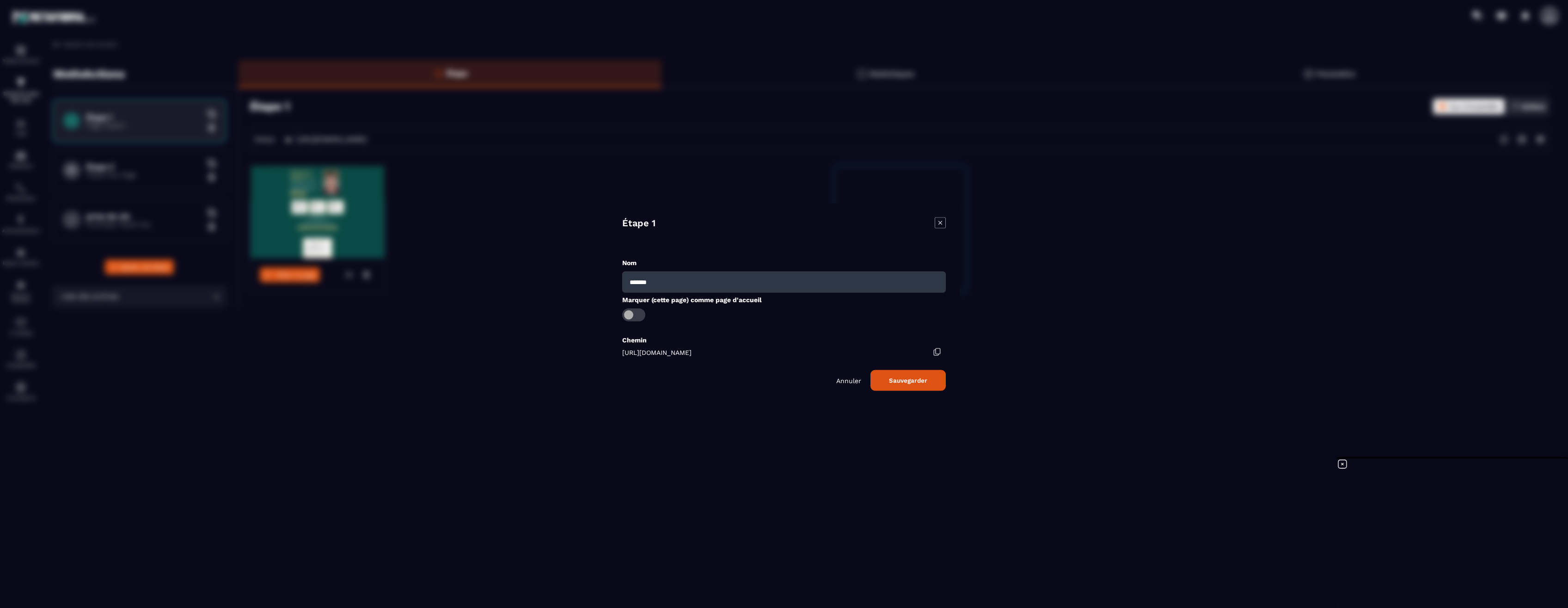
click at [638, 315] on span "Modal window" at bounding box center [633, 314] width 23 height 13
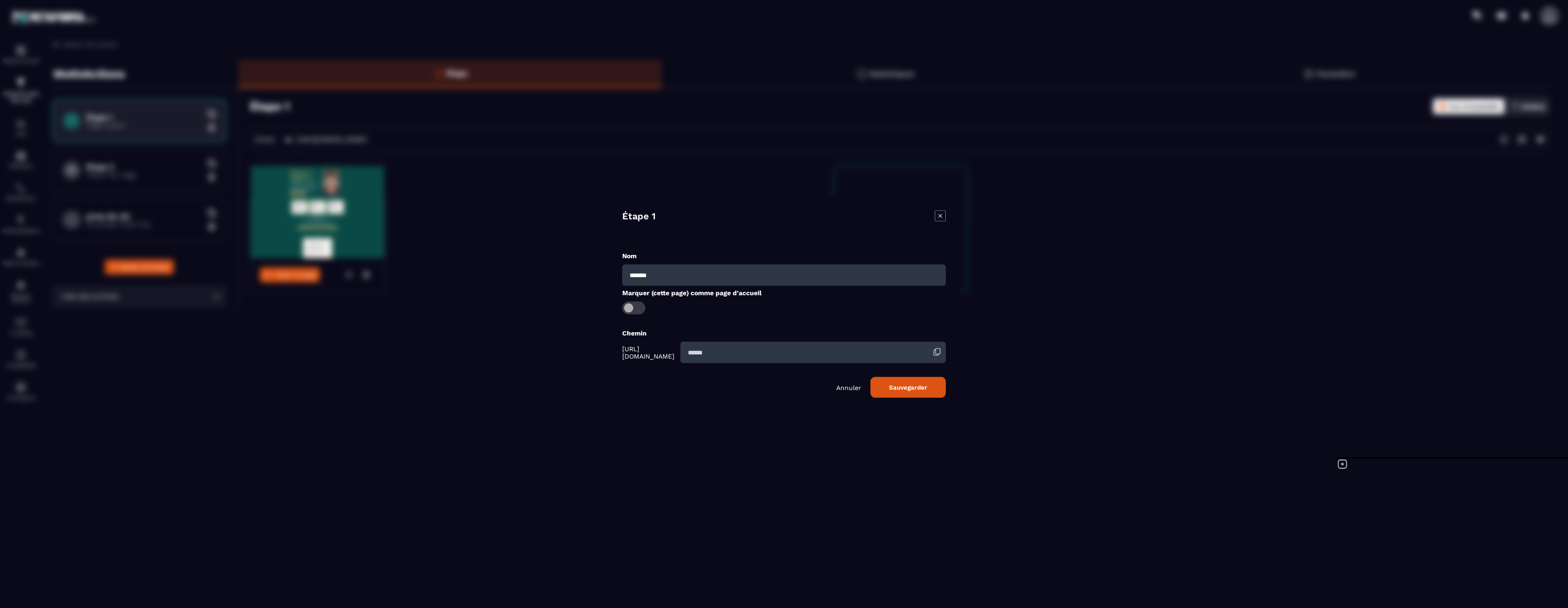
click at [941, 215] on icon "Modal window" at bounding box center [940, 215] width 4 height 4
type input "**********"
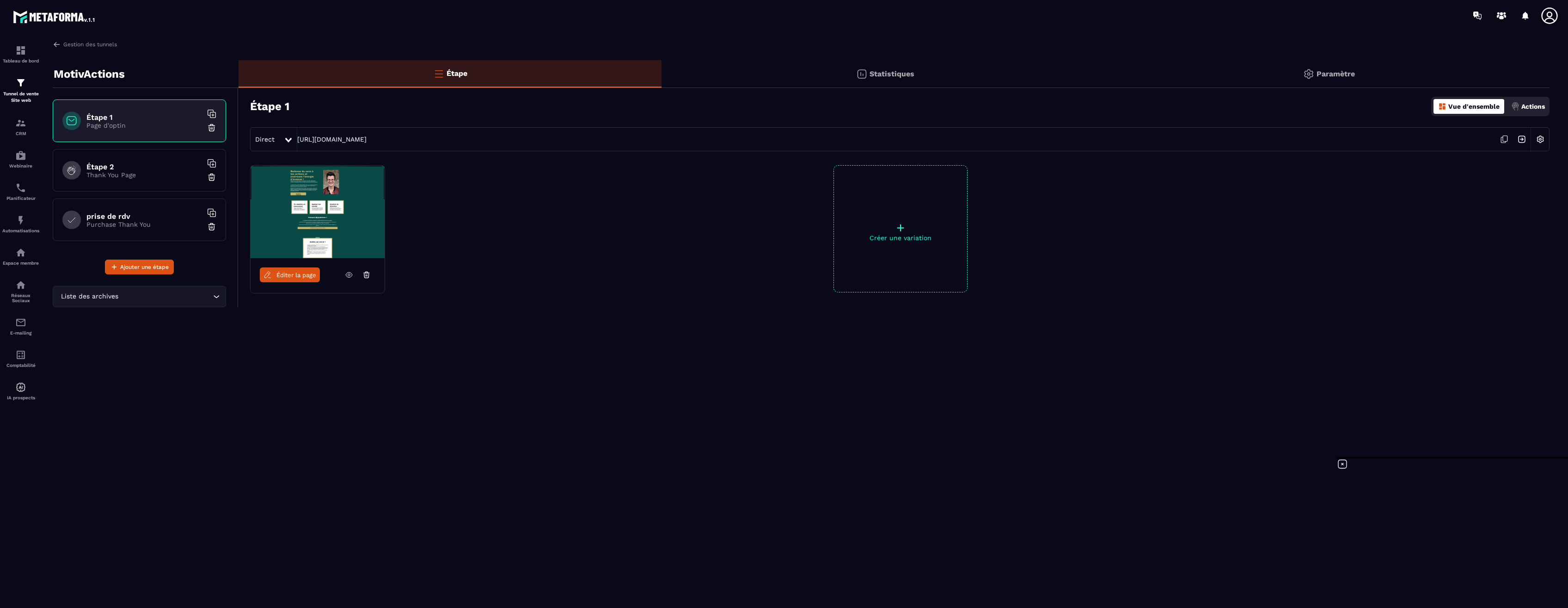
click at [1540, 139] on img at bounding box center [1540, 139] width 17 height 17
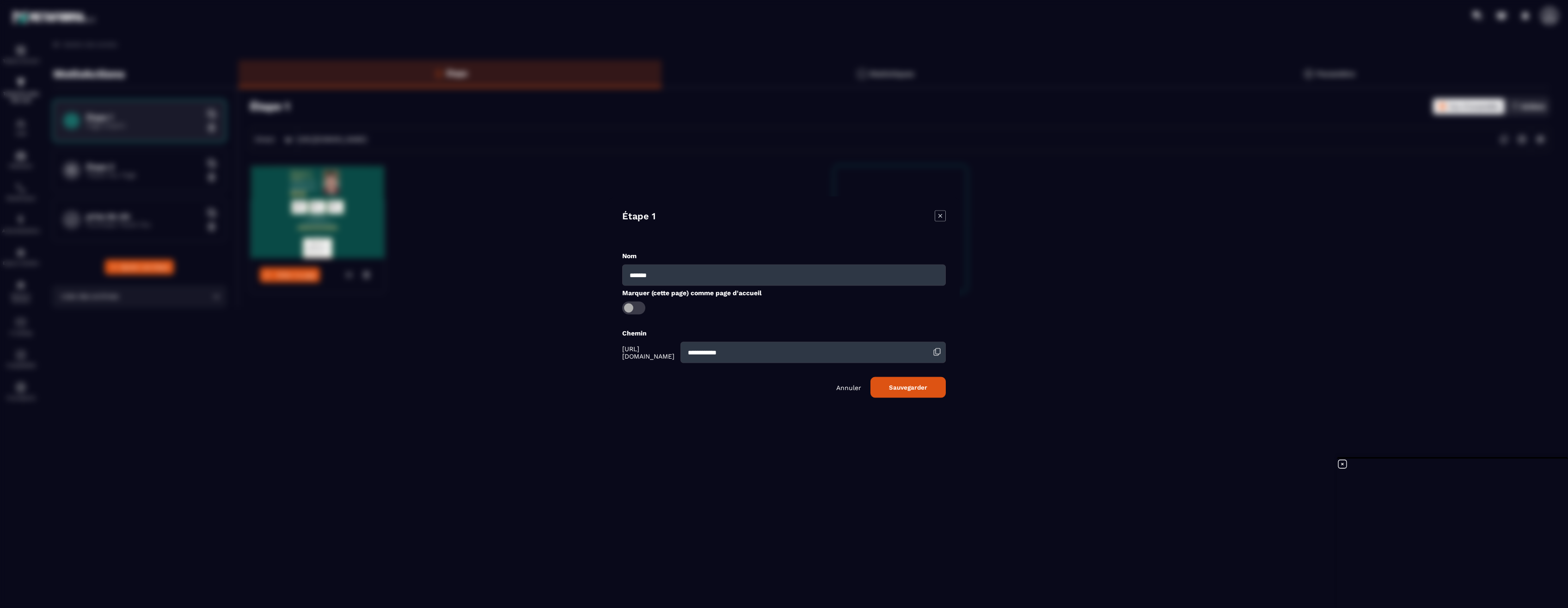
click at [941, 218] on icon "Modal window" at bounding box center [940, 216] width 11 height 11
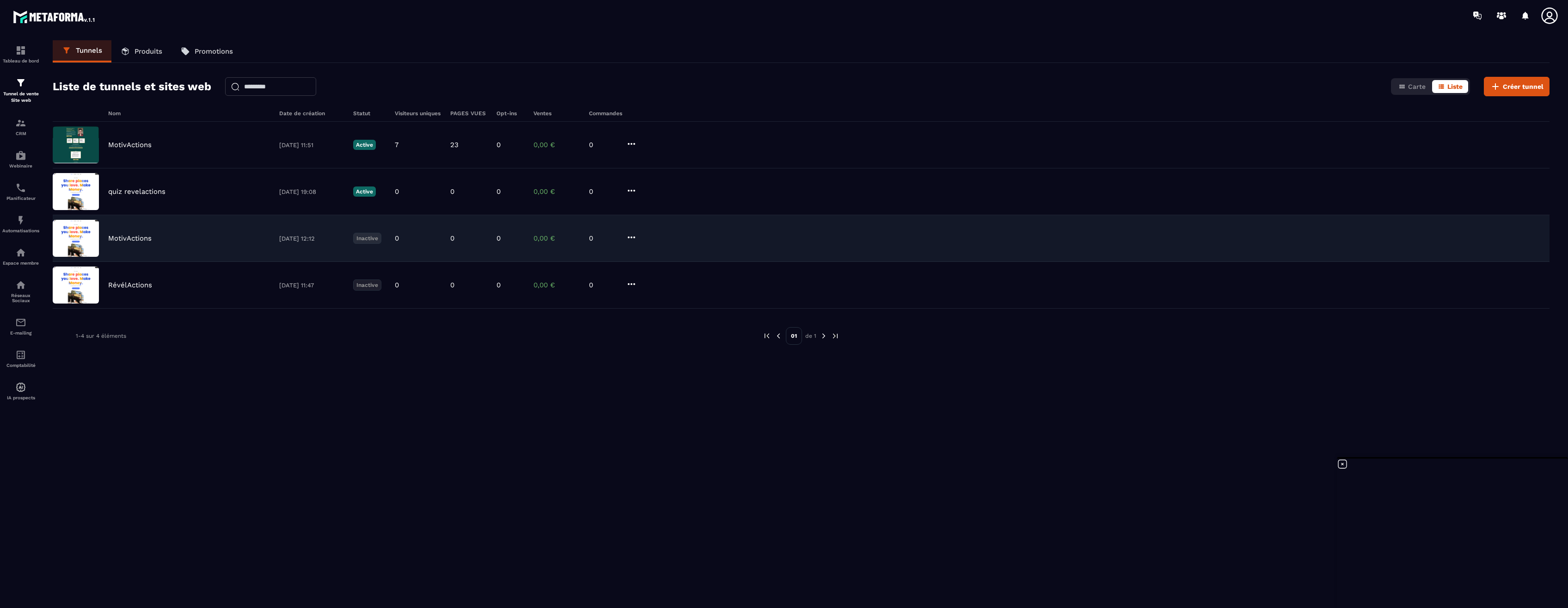
click at [138, 238] on p "MotivActions" at bounding box center [130, 238] width 43 height 8
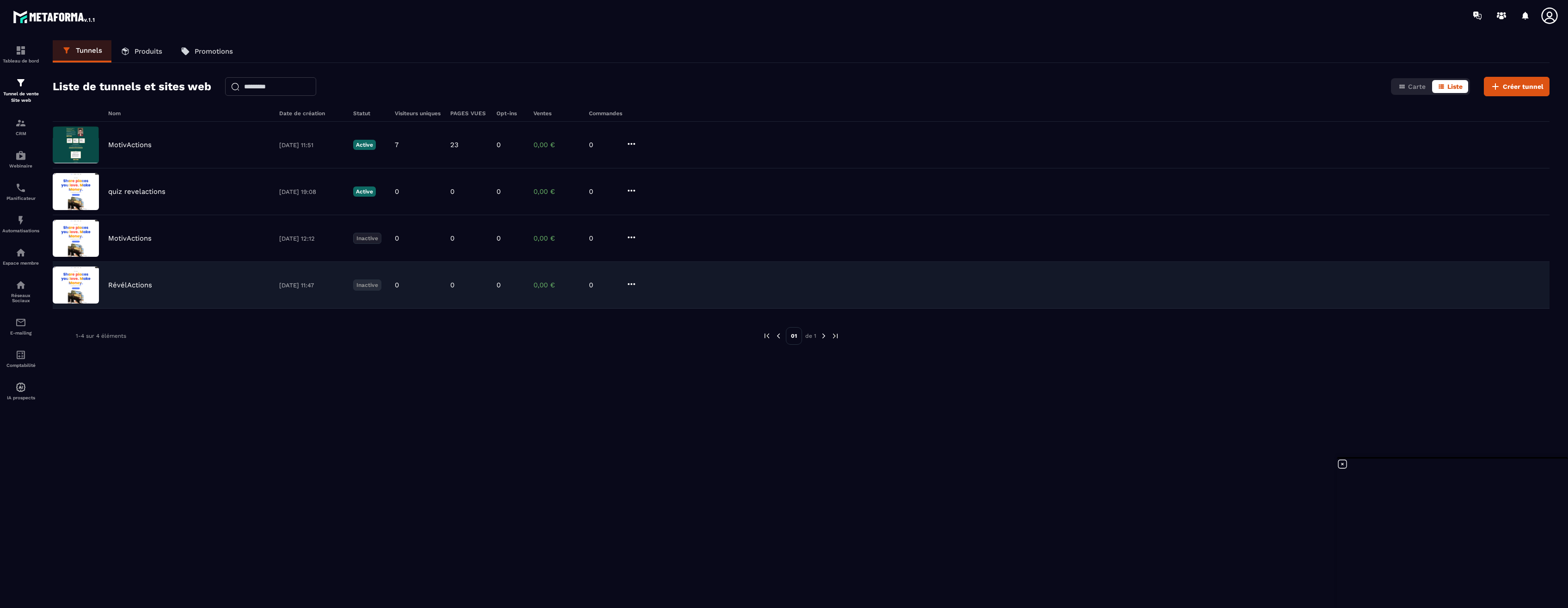
click at [135, 288] on p "RévélActions" at bounding box center [130, 284] width 44 height 8
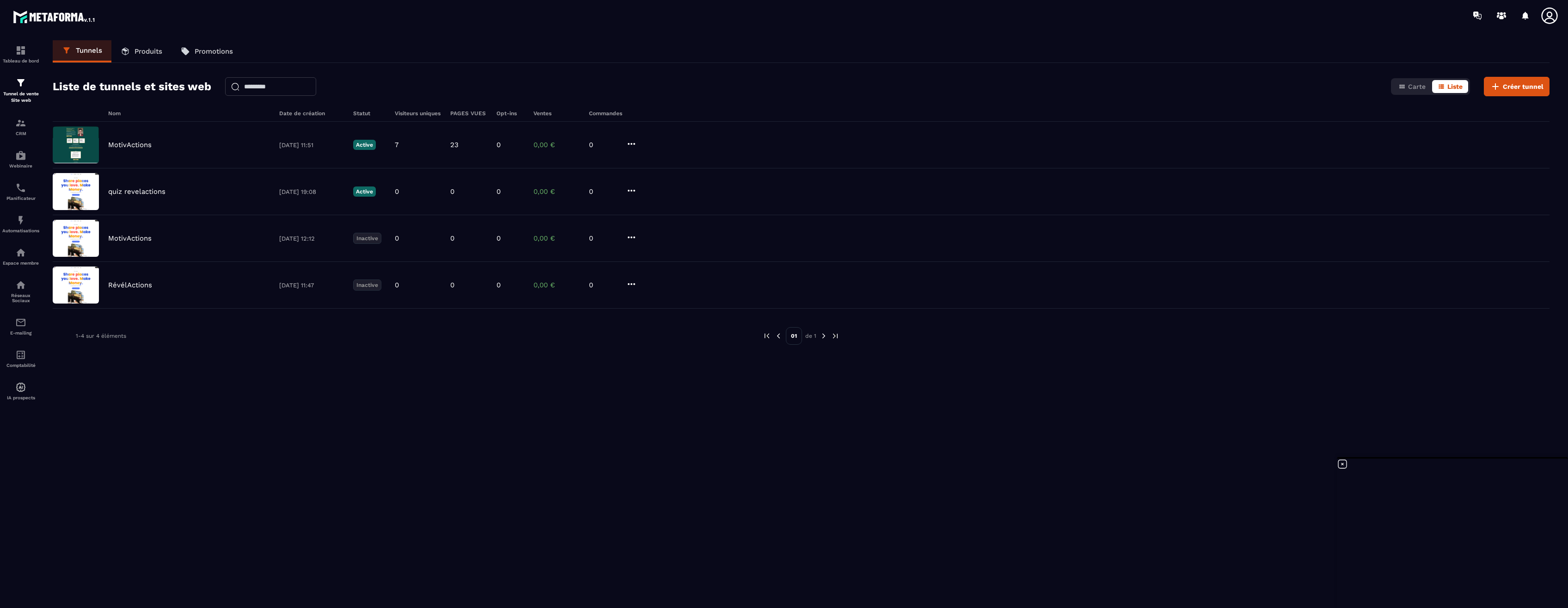
click at [147, 52] on p "Produits" at bounding box center [148, 51] width 28 height 8
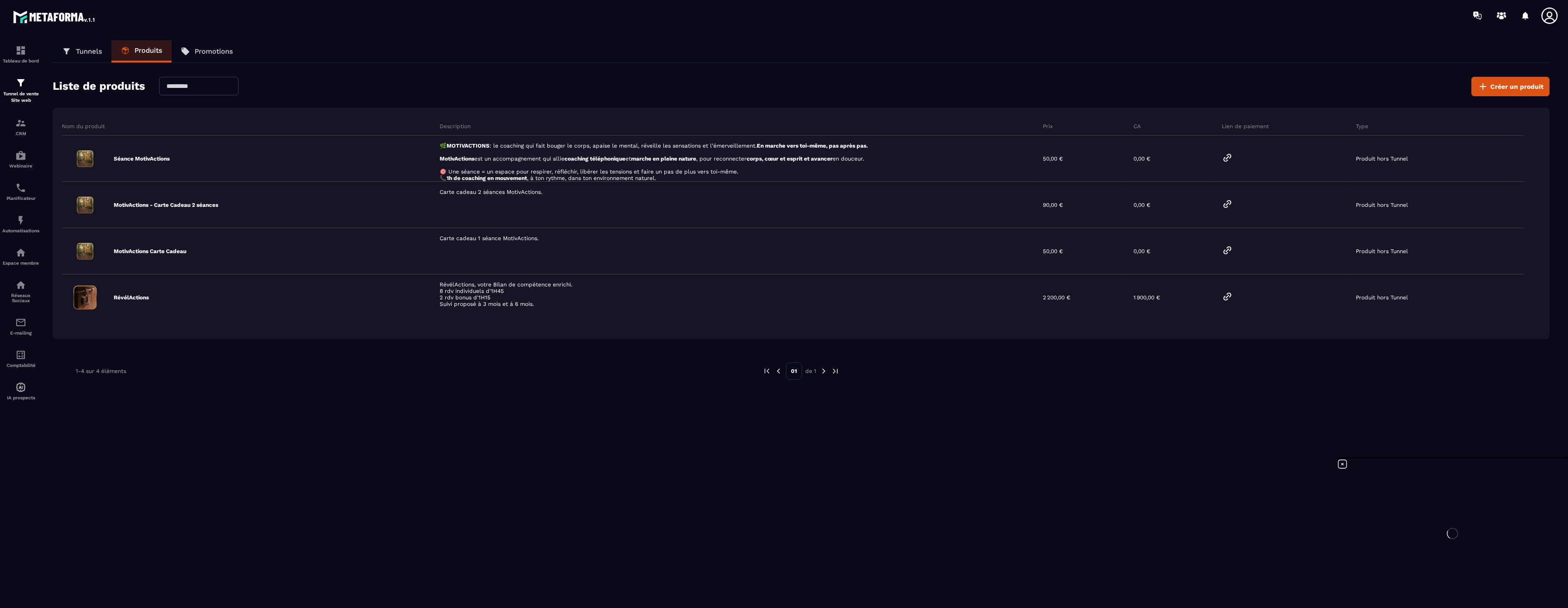
click at [73, 50] on link "Tunnels" at bounding box center [82, 52] width 58 height 22
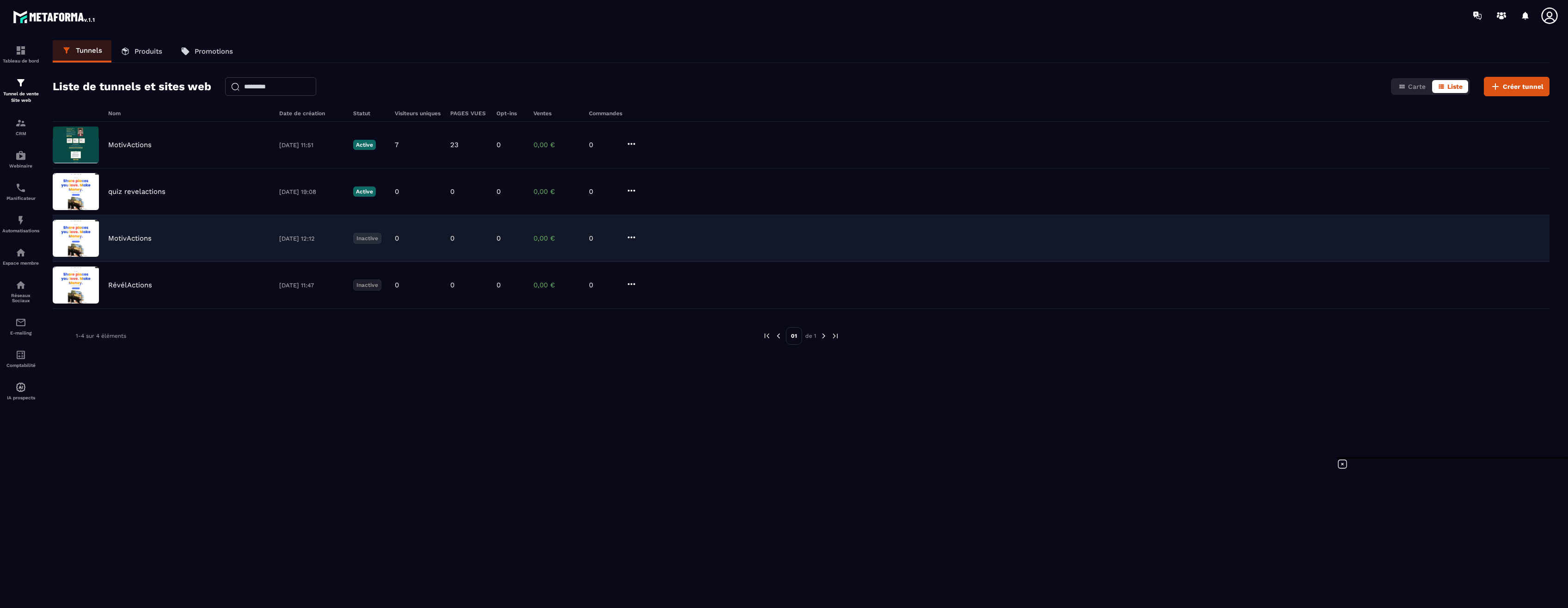
click at [135, 241] on p "MotivActions" at bounding box center [130, 238] width 43 height 8
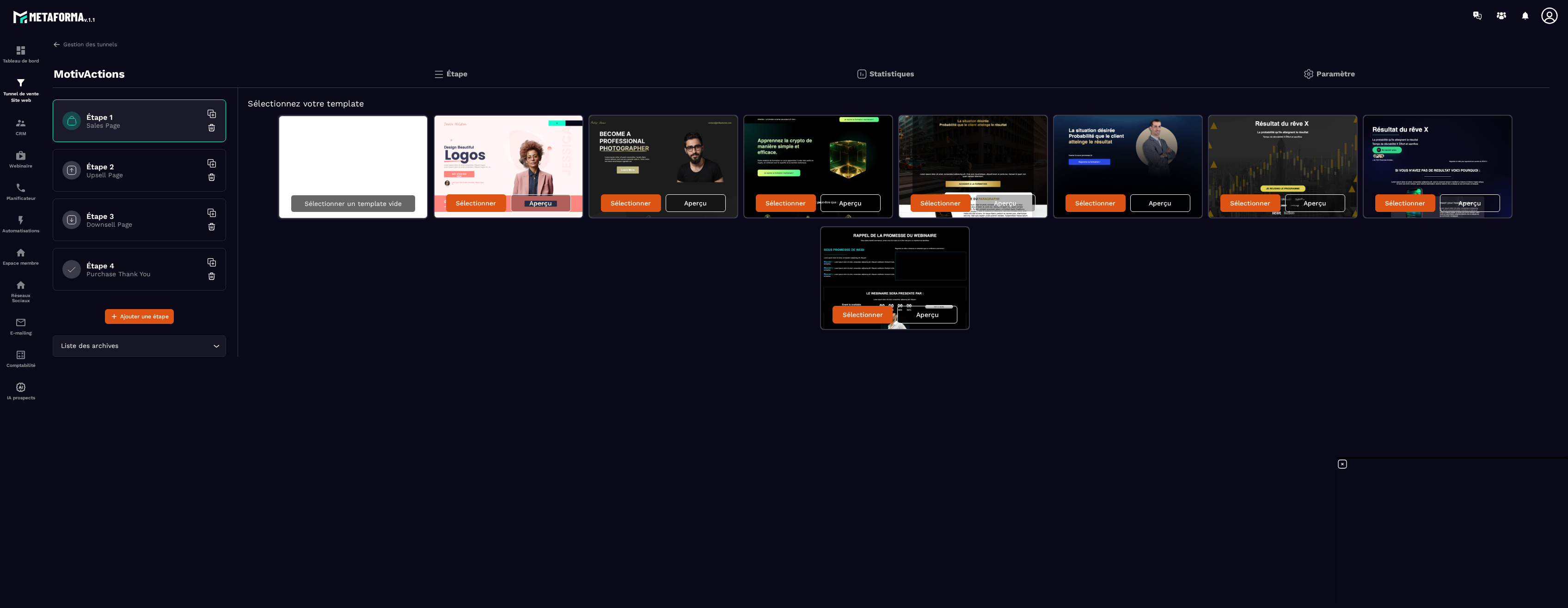
click at [365, 204] on p "Sélectionner un template vide" at bounding box center [354, 203] width 97 height 7
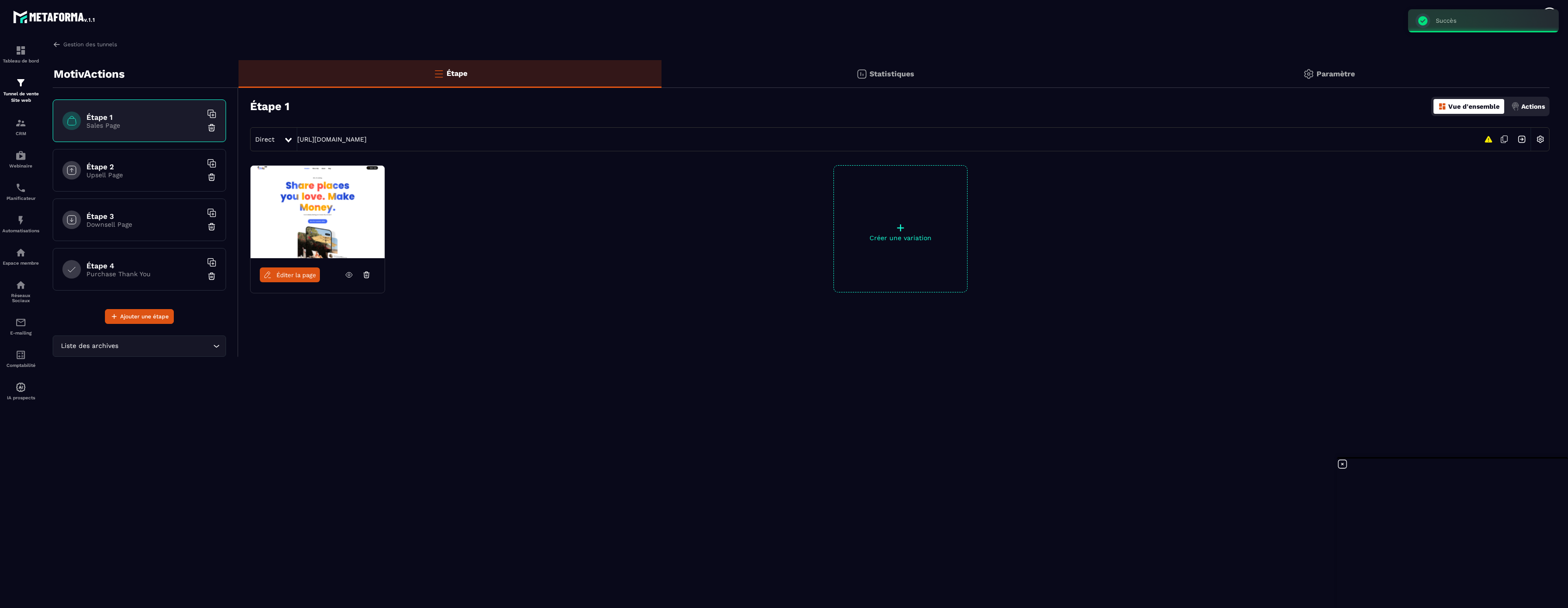
click at [286, 276] on span "Éditer la page" at bounding box center [296, 274] width 40 height 7
